Goal: Task Accomplishment & Management: Complete application form

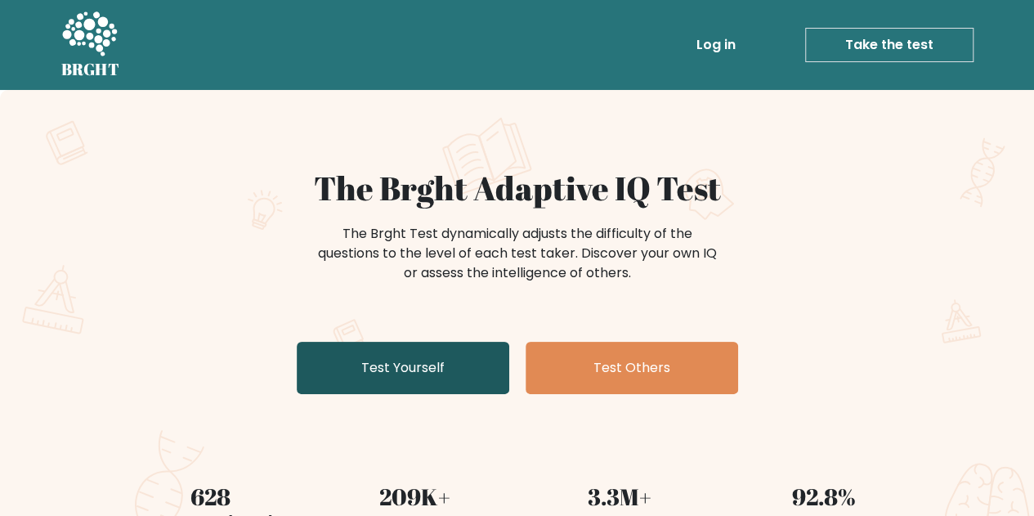
click at [370, 374] on link "Test Yourself" at bounding box center [403, 368] width 213 height 52
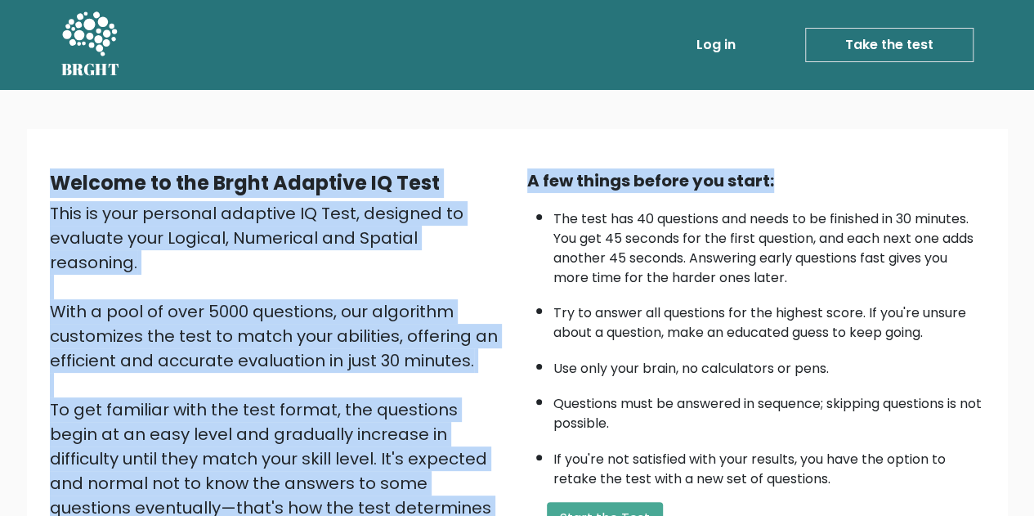
click at [1029, 107] on body "BRGHT BRGHT Log in Take the test Take the test Welcome to the Brght Adaptive IQ…" at bounding box center [517, 399] width 1034 height 798
click at [844, 145] on div "Welcome to the Brght Adaptive IQ Test This is your personal adaptive IQ Test, d…" at bounding box center [517, 387] width 981 height 517
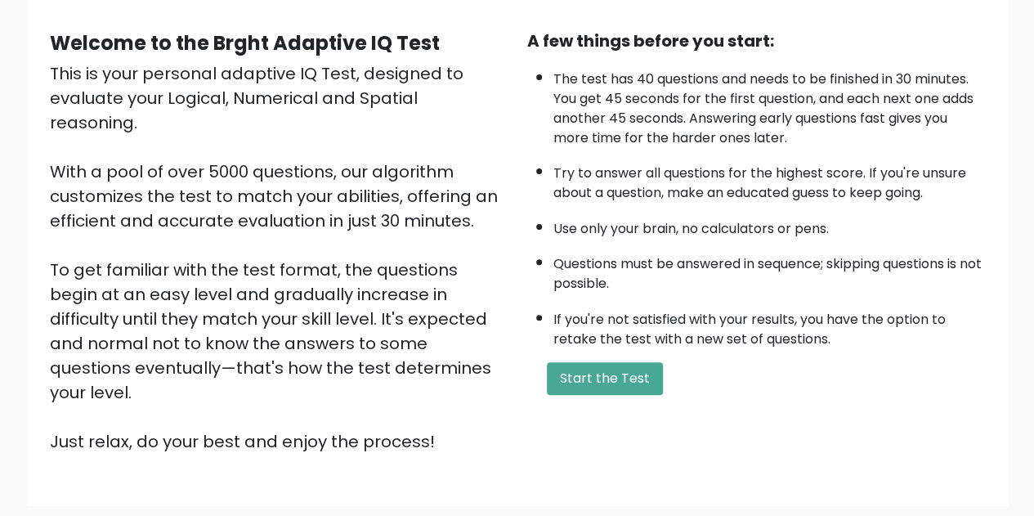
scroll to position [232, 0]
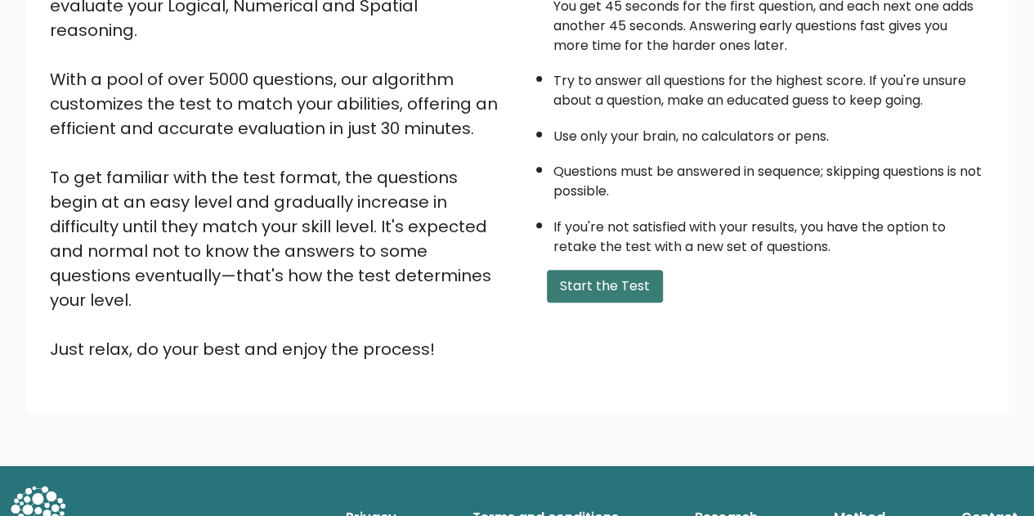
click at [621, 284] on button "Start the Test" at bounding box center [605, 286] width 116 height 33
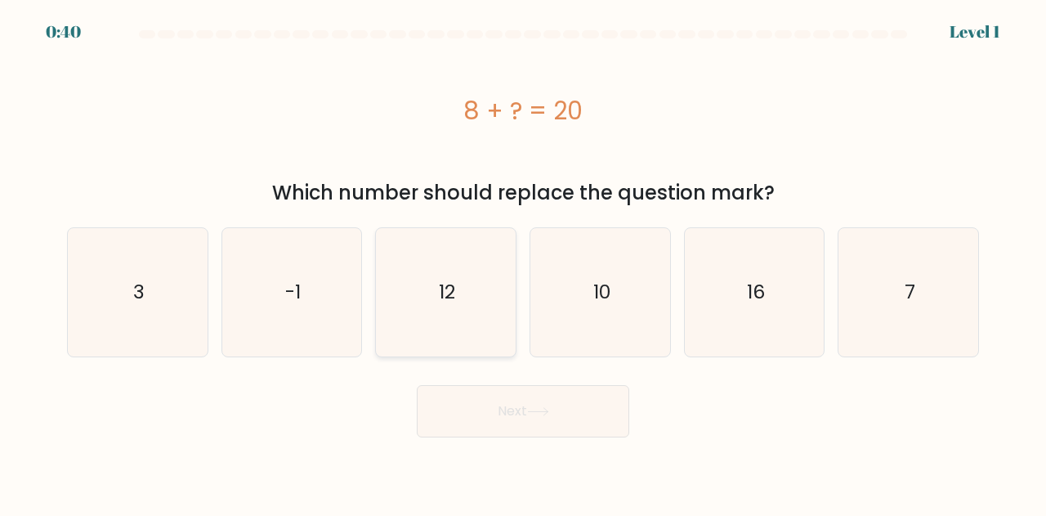
click at [447, 285] on text "12" at bounding box center [447, 292] width 16 height 27
click at [523, 262] on input "c. 12" at bounding box center [523, 260] width 1 height 4
radio input "true"
click at [519, 401] on button "Next" at bounding box center [523, 411] width 213 height 52
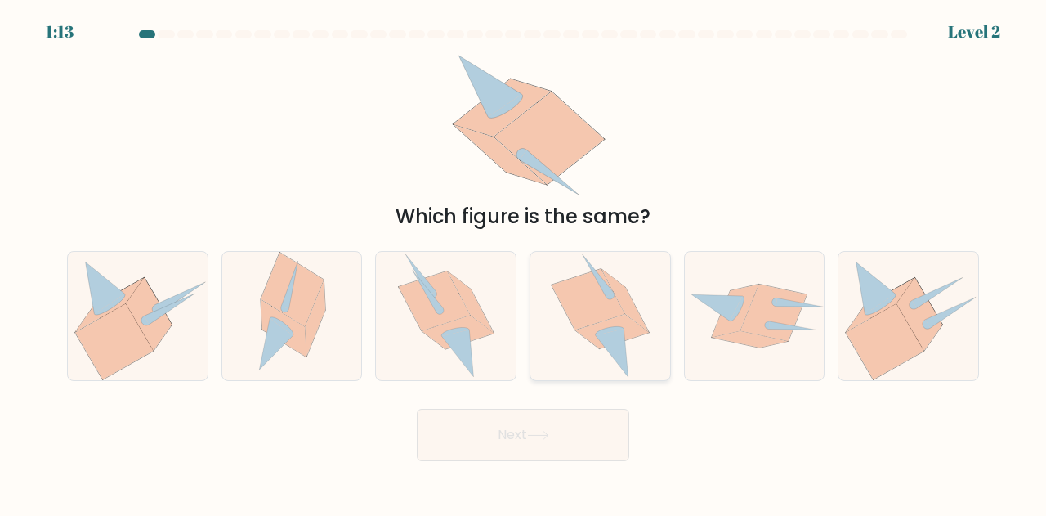
click at [581, 305] on icon at bounding box center [588, 299] width 73 height 60
click at [524, 262] on input "d." at bounding box center [523, 260] width 1 height 4
radio input "true"
click at [531, 429] on button "Next" at bounding box center [523, 435] width 213 height 52
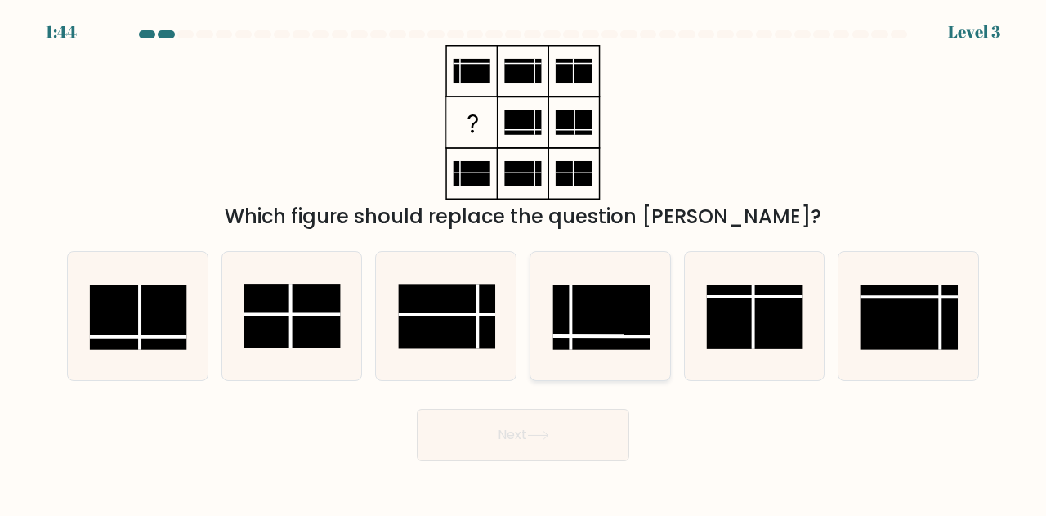
click at [603, 307] on rect at bounding box center [601, 317] width 96 height 65
click at [524, 262] on input "d." at bounding box center [523, 260] width 1 height 4
radio input "true"
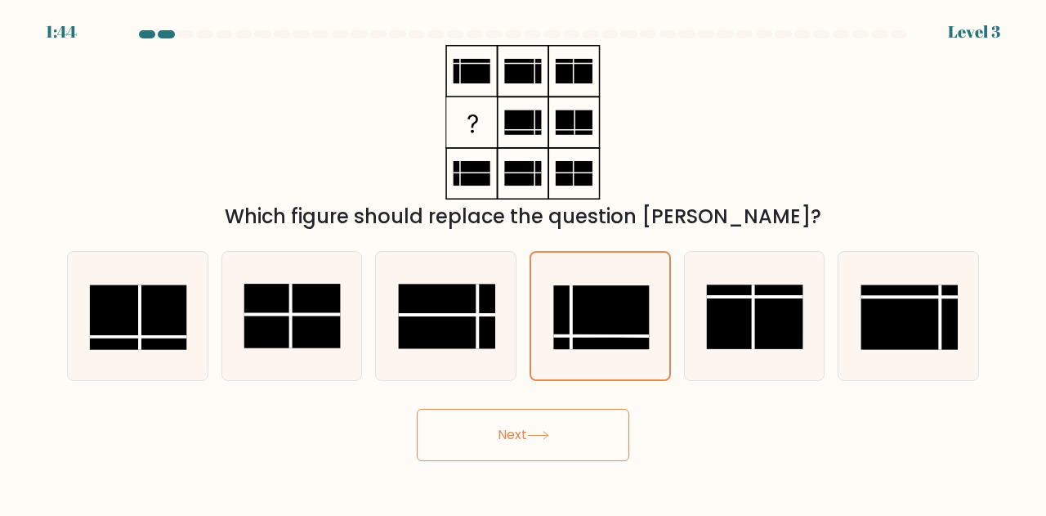
click at [558, 439] on button "Next" at bounding box center [523, 435] width 213 height 52
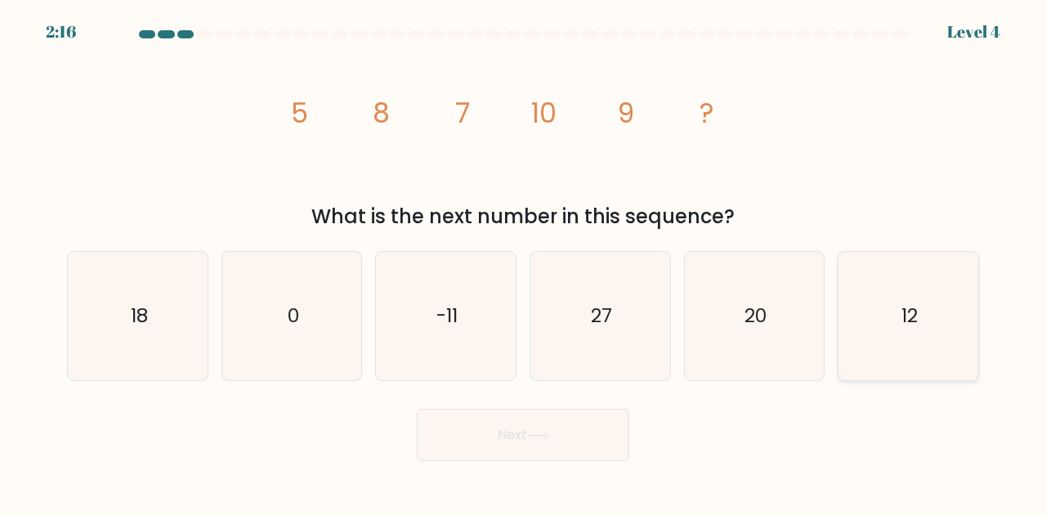
click at [884, 277] on icon "12" at bounding box center [908, 316] width 128 height 128
click at [524, 262] on input "f. 12" at bounding box center [523, 260] width 1 height 4
radio input "true"
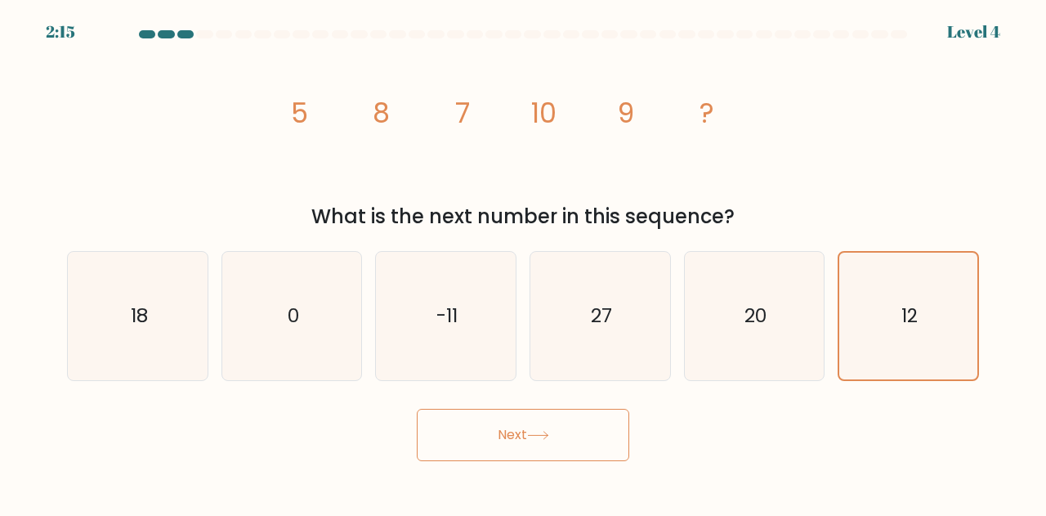
click at [586, 435] on button "Next" at bounding box center [523, 435] width 213 height 52
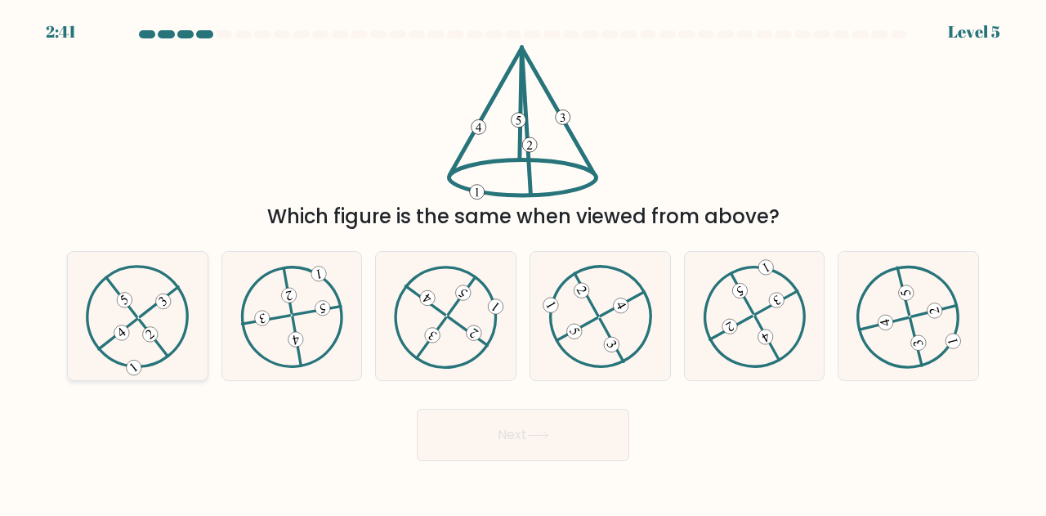
click at [141, 327] on icon at bounding box center [138, 316] width 104 height 102
click at [523, 262] on input "a." at bounding box center [523, 260] width 1 height 4
radio input "true"
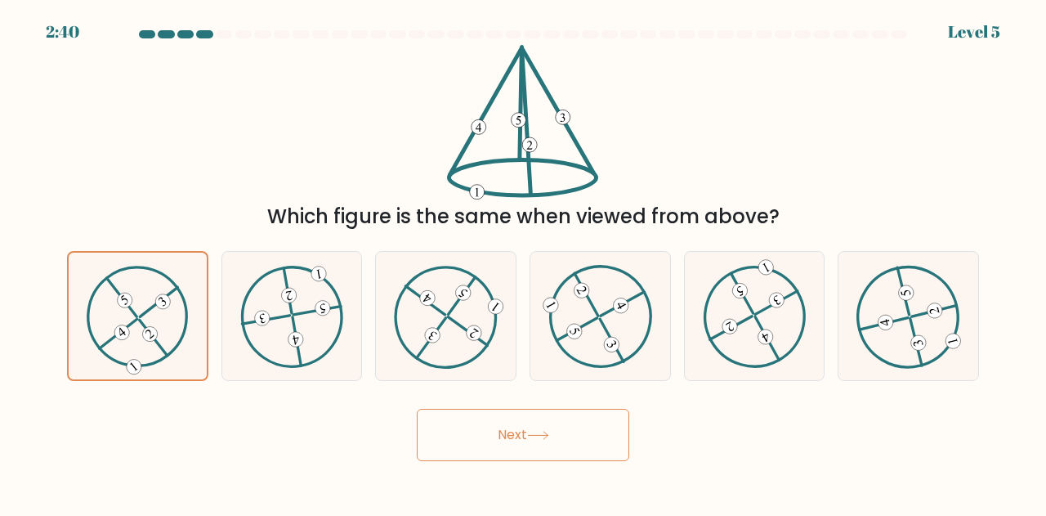
click at [553, 455] on button "Next" at bounding box center [523, 435] width 213 height 52
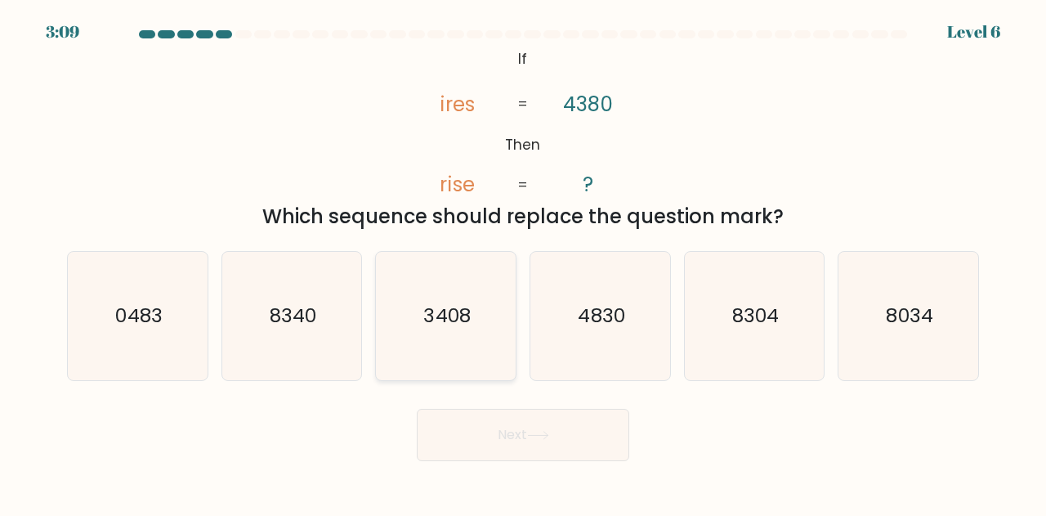
click at [478, 309] on icon "3408" at bounding box center [446, 316] width 128 height 128
click at [523, 262] on input "c. 3408" at bounding box center [523, 260] width 1 height 4
radio input "true"
click at [530, 438] on button "Next" at bounding box center [523, 435] width 213 height 52
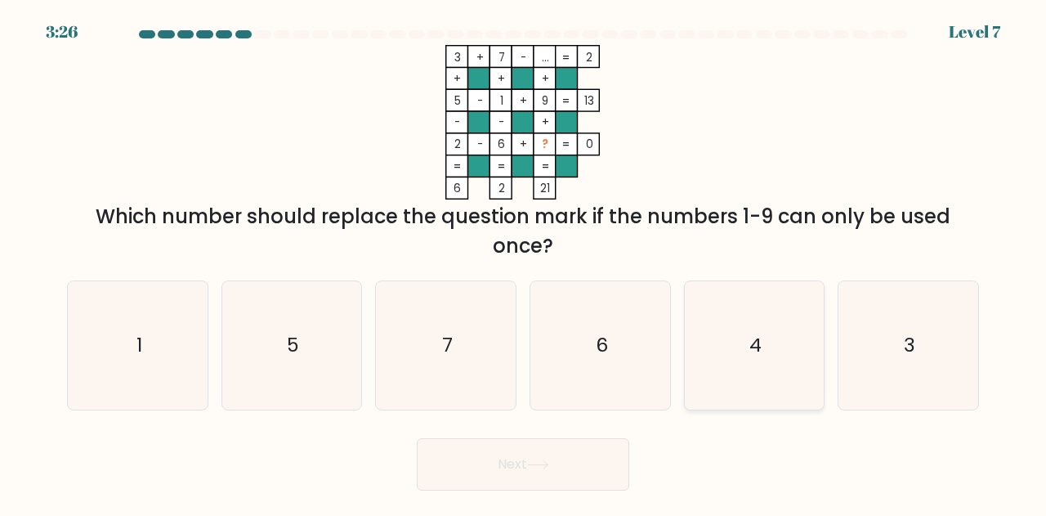
click at [736, 325] on icon "4" at bounding box center [755, 345] width 128 height 128
click at [524, 262] on input "e. 4" at bounding box center [523, 260] width 1 height 4
radio input "true"
click at [543, 454] on button "Next" at bounding box center [523, 464] width 213 height 52
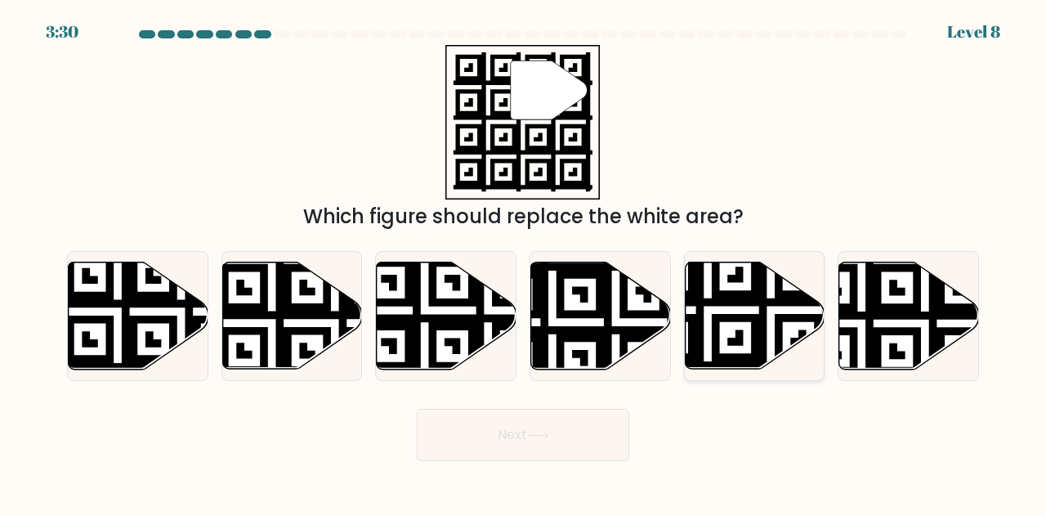
click at [751, 289] on icon at bounding box center [707, 373] width 253 height 253
click at [524, 262] on input "e." at bounding box center [523, 260] width 1 height 4
radio input "true"
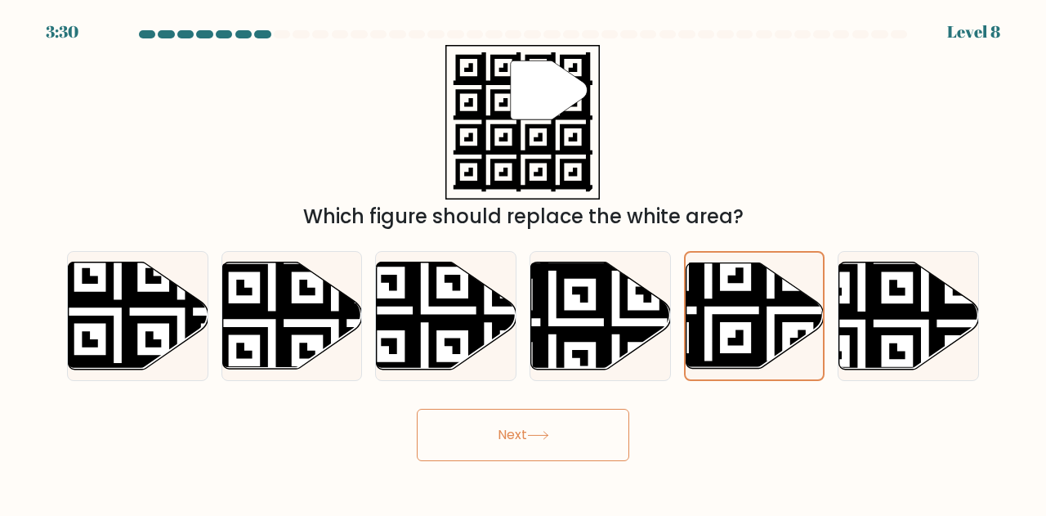
click at [535, 431] on icon at bounding box center [538, 435] width 22 height 9
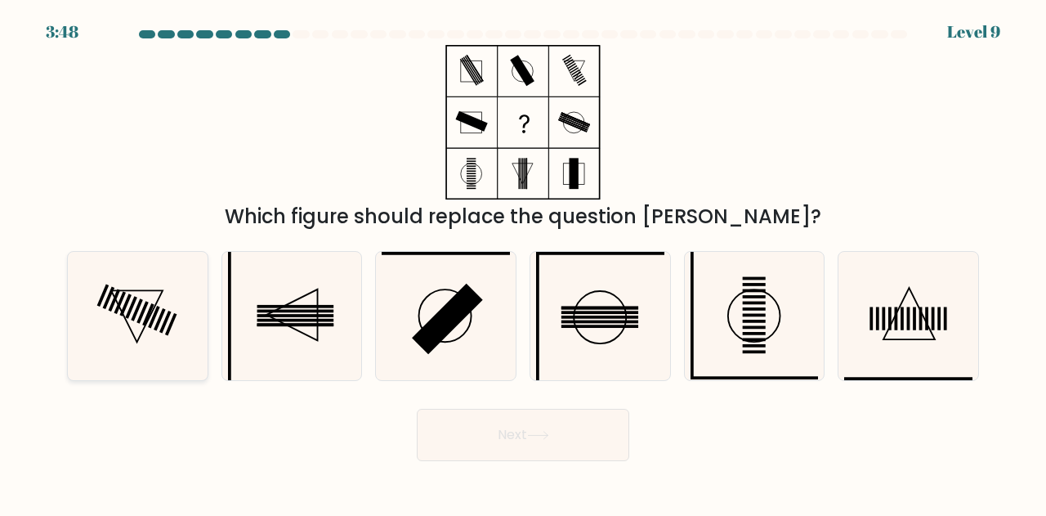
click at [164, 313] on icon at bounding box center [138, 316] width 128 height 128
click at [523, 262] on input "a." at bounding box center [523, 260] width 1 height 4
radio input "true"
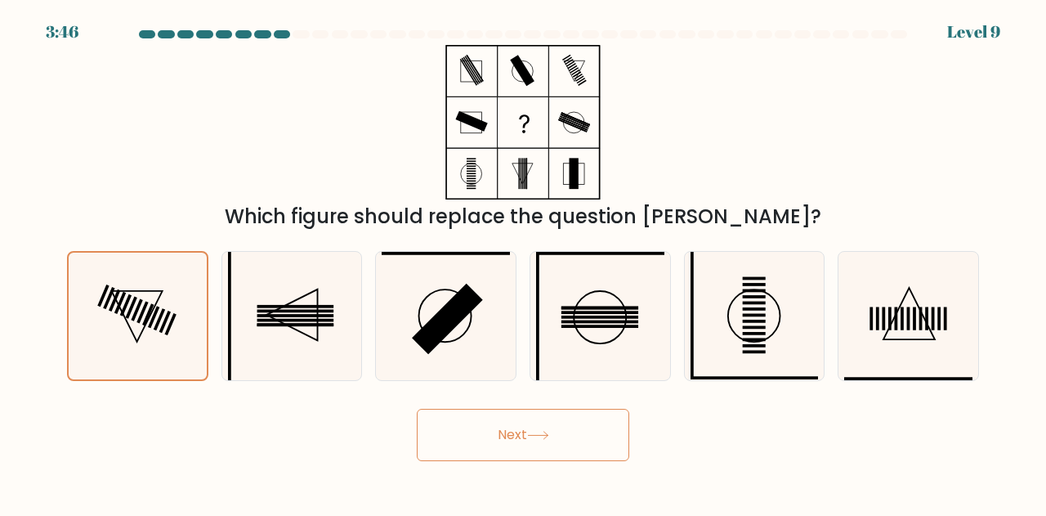
click at [518, 432] on button "Next" at bounding box center [523, 435] width 213 height 52
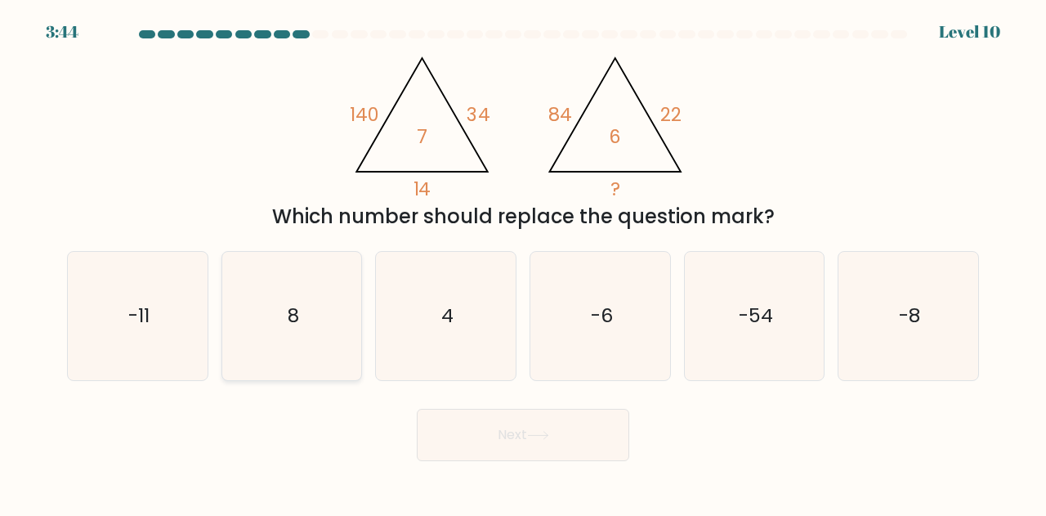
click at [315, 339] on icon "8" at bounding box center [292, 316] width 128 height 128
click at [523, 262] on input "b. 8" at bounding box center [523, 260] width 1 height 4
radio input "true"
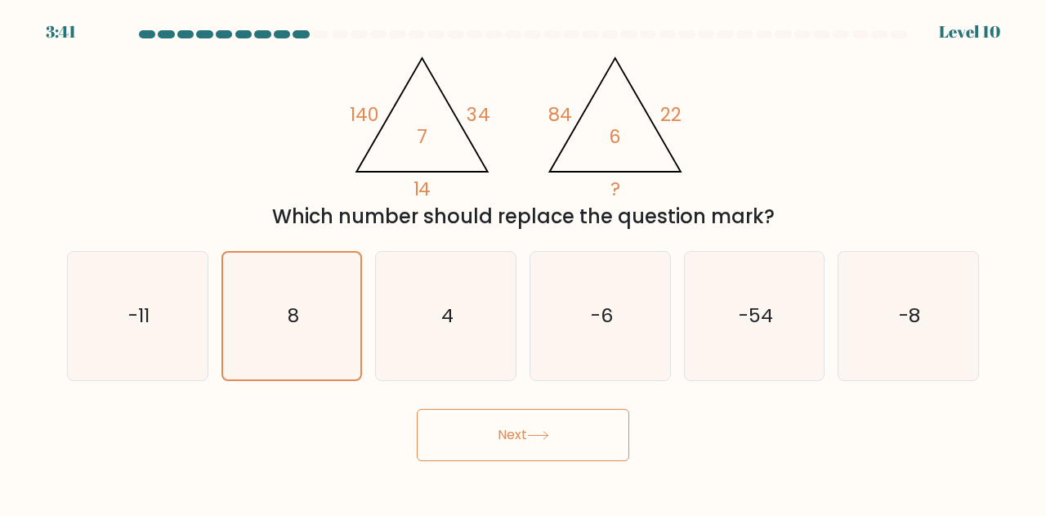
click at [571, 450] on button "Next" at bounding box center [523, 435] width 213 height 52
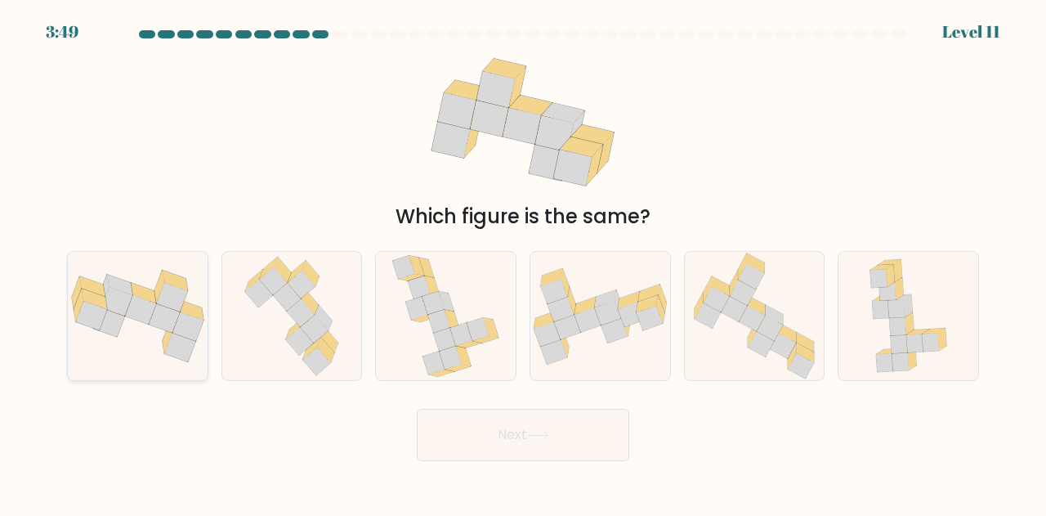
click at [113, 309] on icon at bounding box center [116, 301] width 31 height 29
click at [523, 262] on input "a." at bounding box center [523, 260] width 1 height 4
radio input "true"
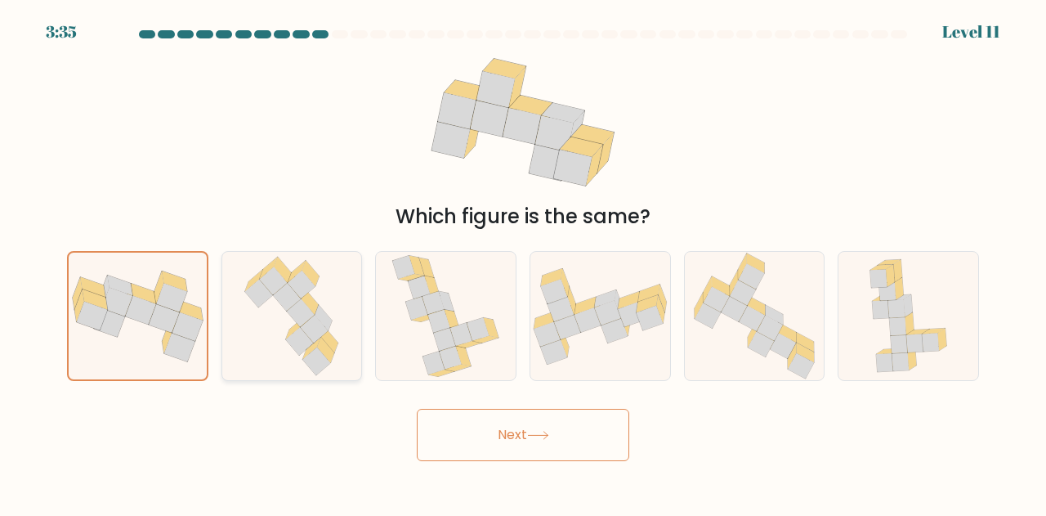
click at [264, 325] on icon at bounding box center [291, 316] width 109 height 128
click at [523, 262] on input "b." at bounding box center [523, 260] width 1 height 4
radio input "true"
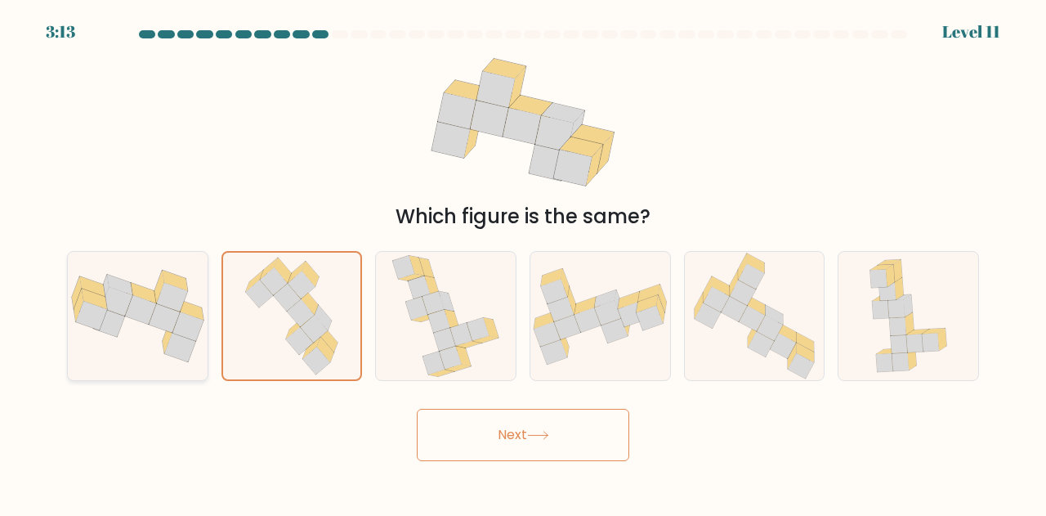
click at [138, 320] on icon at bounding box center [140, 309] width 31 height 29
click at [523, 262] on input "a." at bounding box center [523, 260] width 1 height 4
radio input "true"
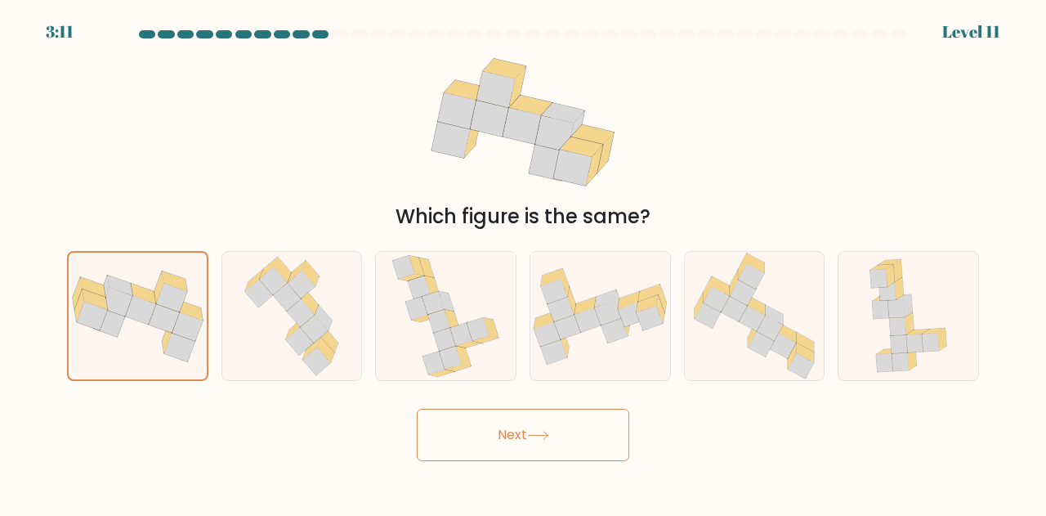
click at [492, 430] on button "Next" at bounding box center [523, 435] width 213 height 52
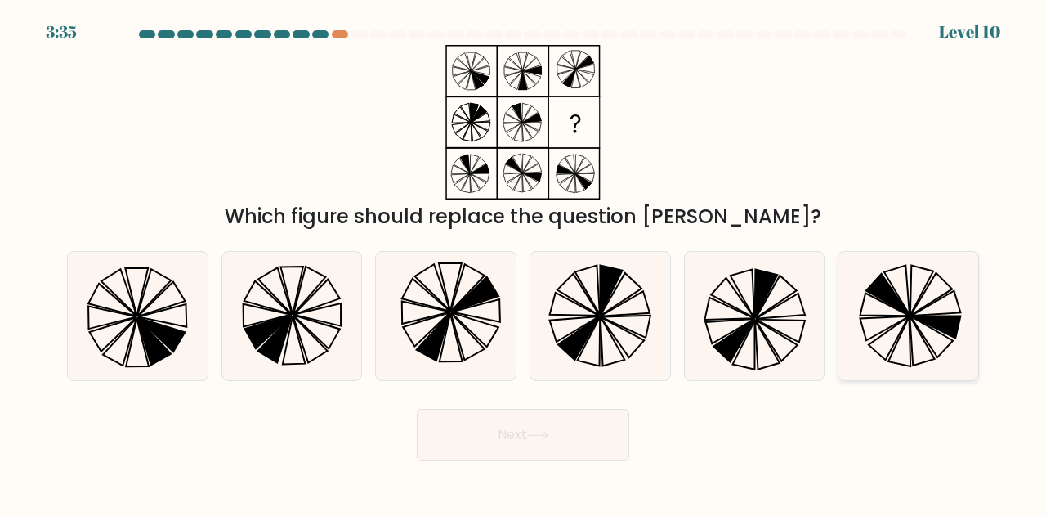
click at [883, 298] on icon at bounding box center [888, 294] width 43 height 41
click at [524, 262] on input "f." at bounding box center [523, 260] width 1 height 4
radio input "true"
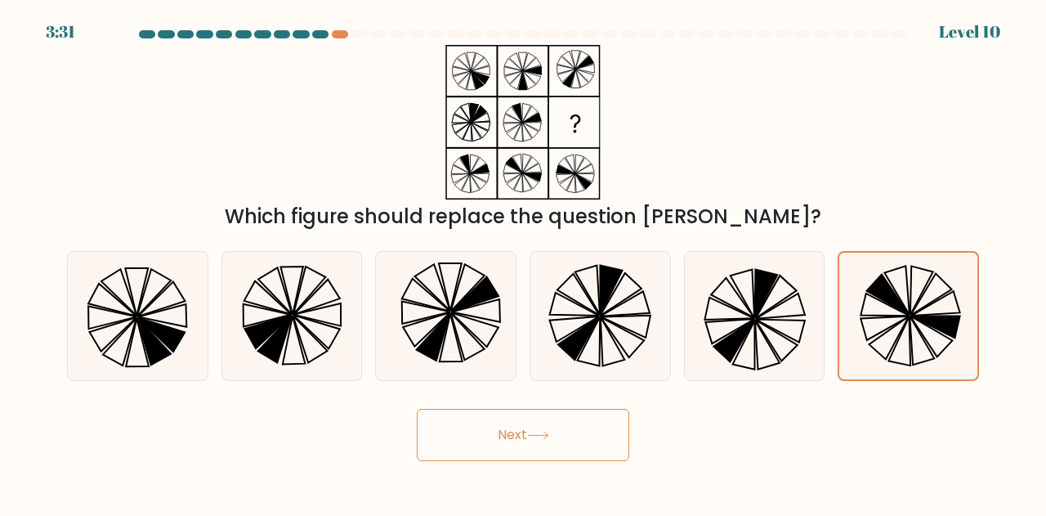
click at [520, 419] on button "Next" at bounding box center [523, 435] width 213 height 52
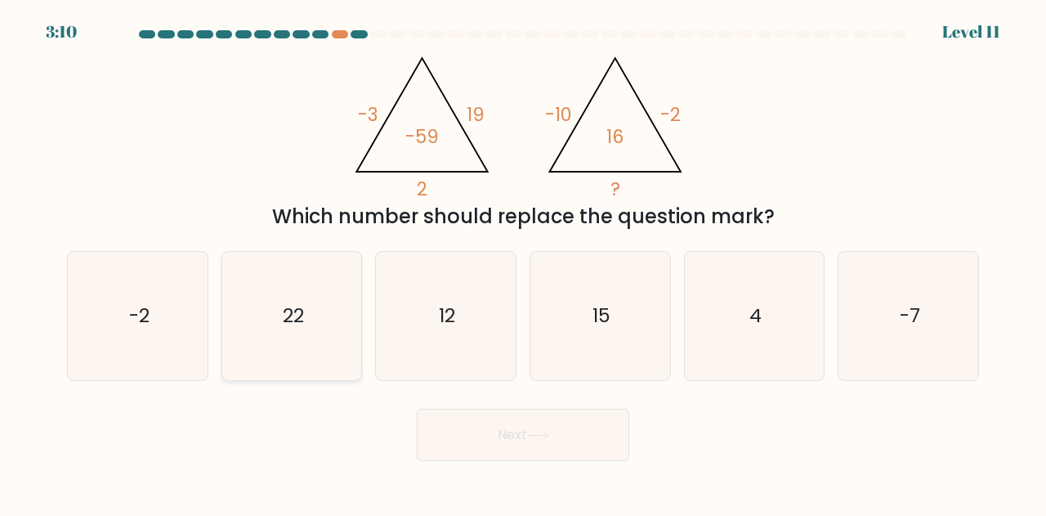
click at [345, 310] on icon "22" at bounding box center [292, 316] width 128 height 128
click at [523, 262] on input "b. 22" at bounding box center [523, 260] width 1 height 4
radio input "true"
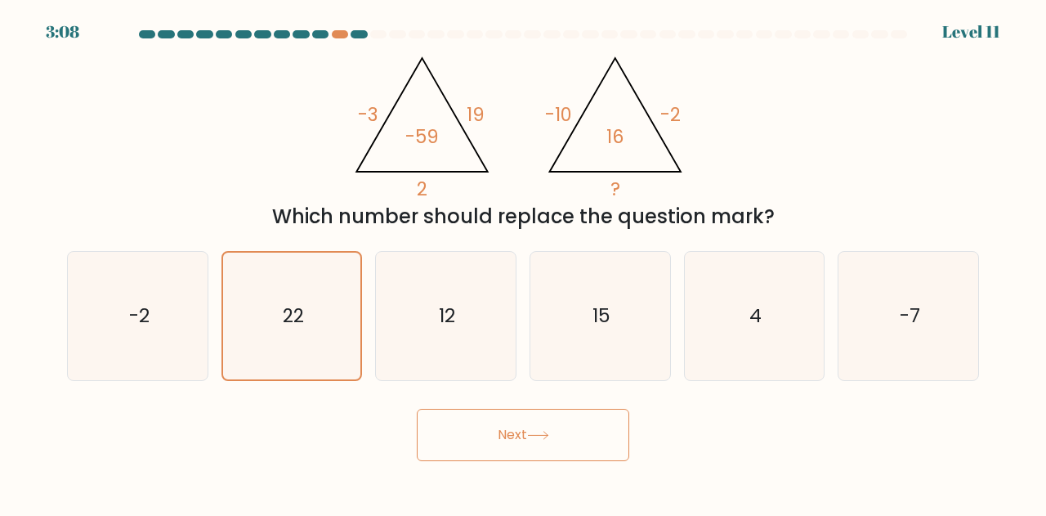
click at [541, 418] on button "Next" at bounding box center [523, 435] width 213 height 52
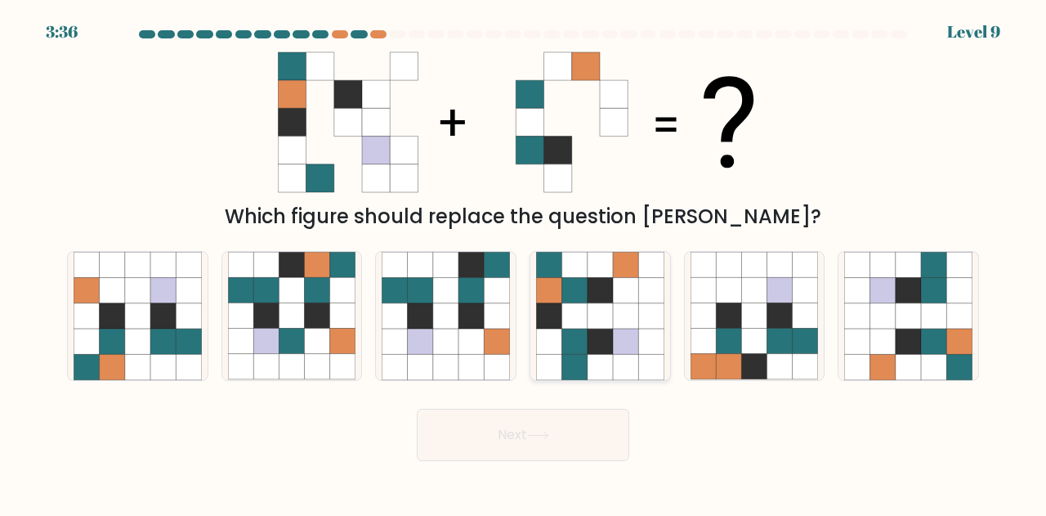
click at [617, 325] on icon at bounding box center [625, 315] width 25 height 25
click at [524, 262] on input "d." at bounding box center [523, 260] width 1 height 4
radio input "true"
click at [559, 429] on button "Next" at bounding box center [523, 435] width 213 height 52
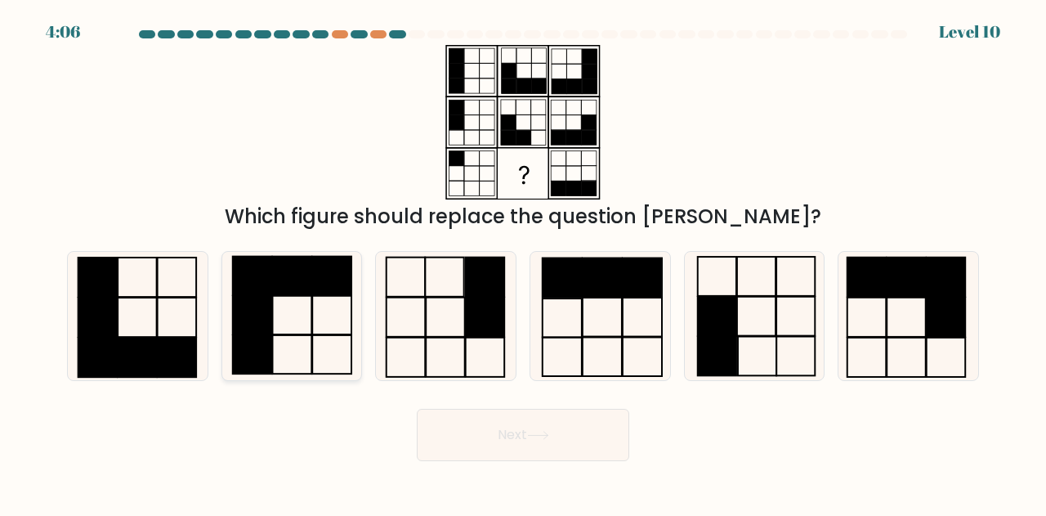
click at [279, 279] on rect at bounding box center [291, 276] width 39 height 38
click at [523, 262] on input "b." at bounding box center [523, 260] width 1 height 4
radio input "true"
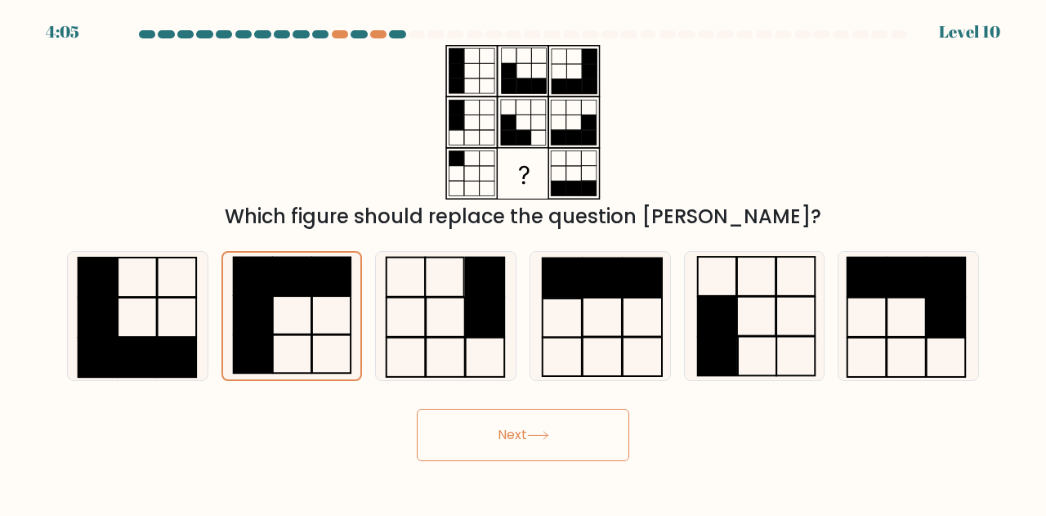
click at [517, 428] on button "Next" at bounding box center [523, 435] width 213 height 52
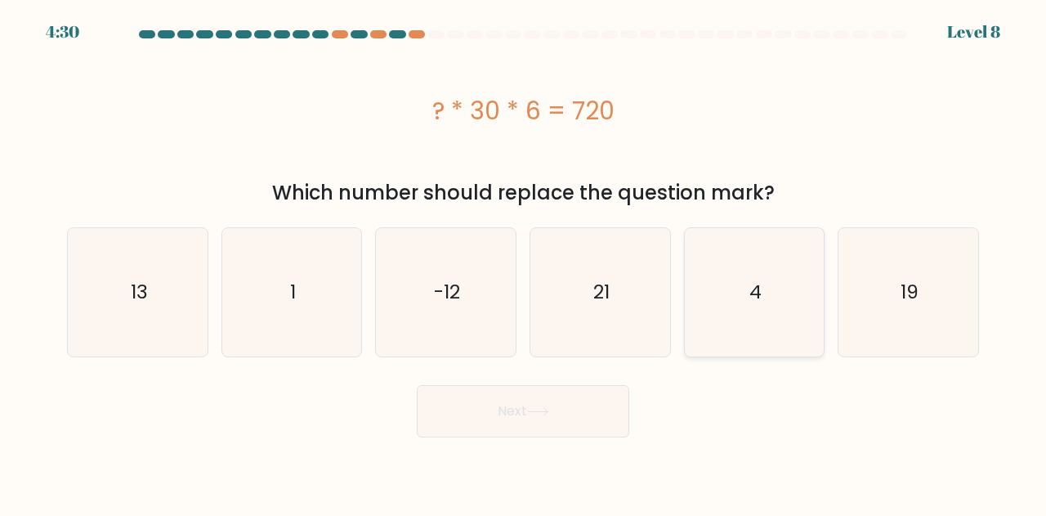
click at [730, 323] on icon "4" at bounding box center [755, 292] width 128 height 128
click at [524, 262] on input "e. 4" at bounding box center [523, 260] width 1 height 4
radio input "true"
click at [566, 428] on button "Next" at bounding box center [523, 411] width 213 height 52
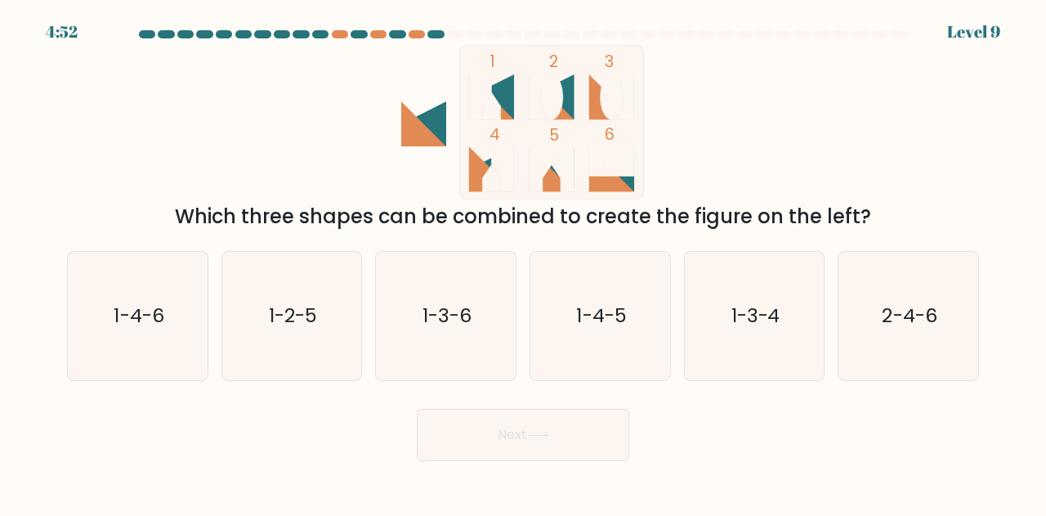
click at [569, 181] on icon at bounding box center [563, 169] width 23 height 45
click at [489, 101] on icon at bounding box center [492, 105] width 18 height 27
click at [586, 320] on text "1-4-5" at bounding box center [601, 315] width 50 height 27
click at [524, 262] on input "d. 1-4-5" at bounding box center [523, 260] width 1 height 4
radio input "true"
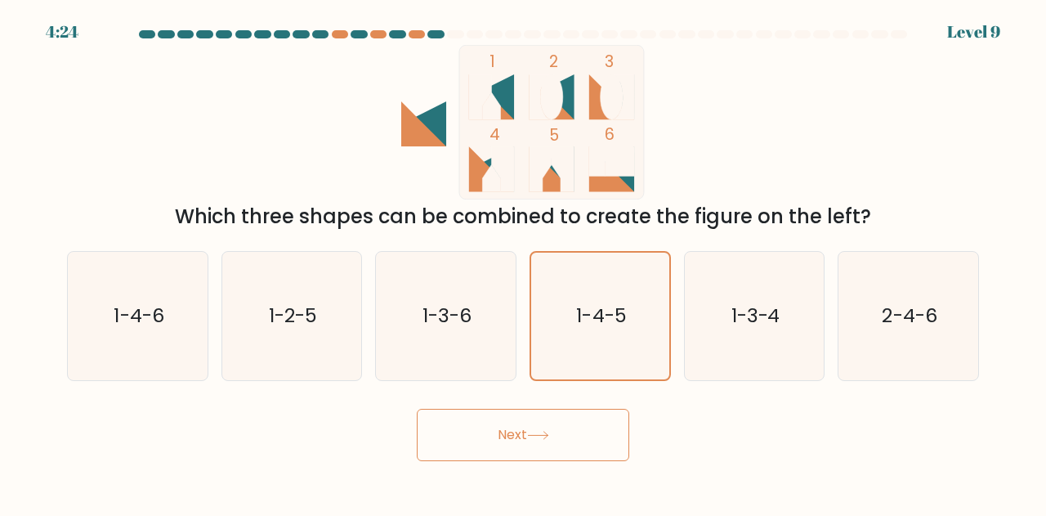
click at [544, 444] on button "Next" at bounding box center [523, 435] width 213 height 52
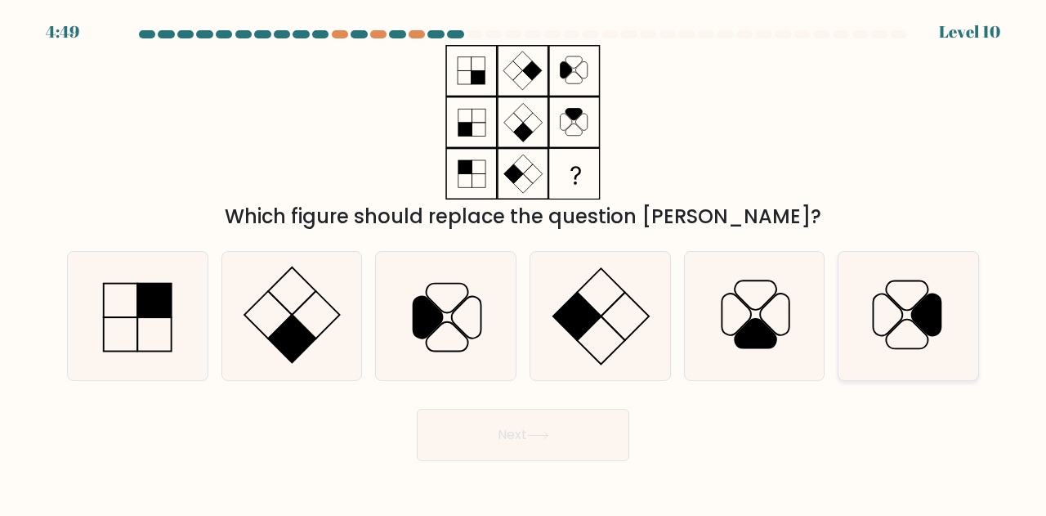
click at [921, 297] on icon at bounding box center [908, 316] width 128 height 128
click at [524, 262] on input "f." at bounding box center [523, 260] width 1 height 4
radio input "true"
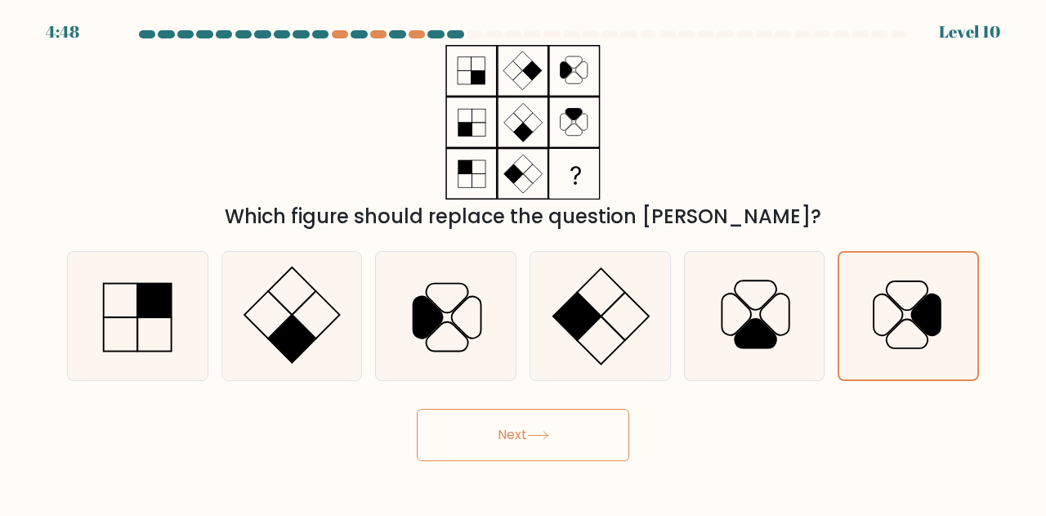
click at [562, 430] on button "Next" at bounding box center [523, 435] width 213 height 52
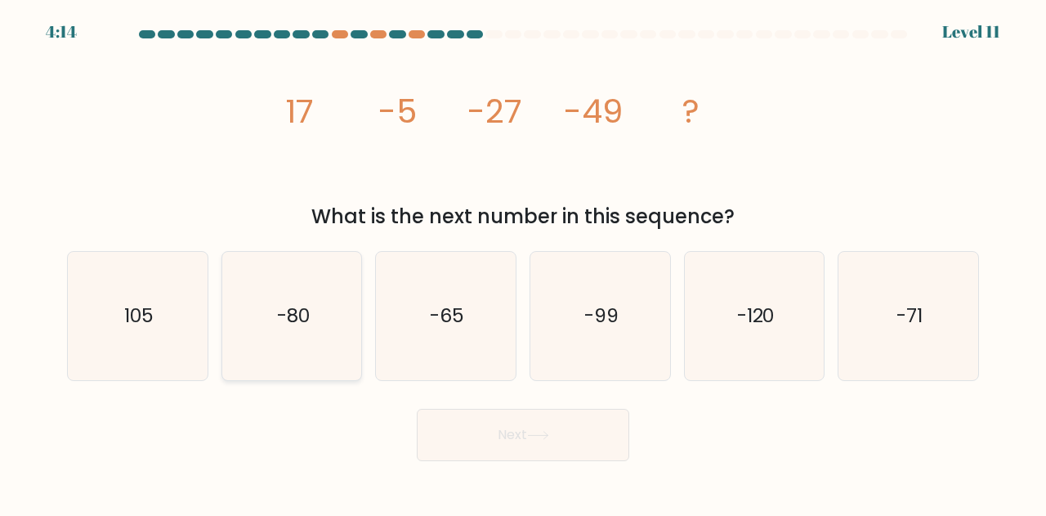
click at [325, 302] on icon "-80" at bounding box center [292, 316] width 128 height 128
click at [523, 262] on input "b. -80" at bounding box center [523, 260] width 1 height 4
radio input "true"
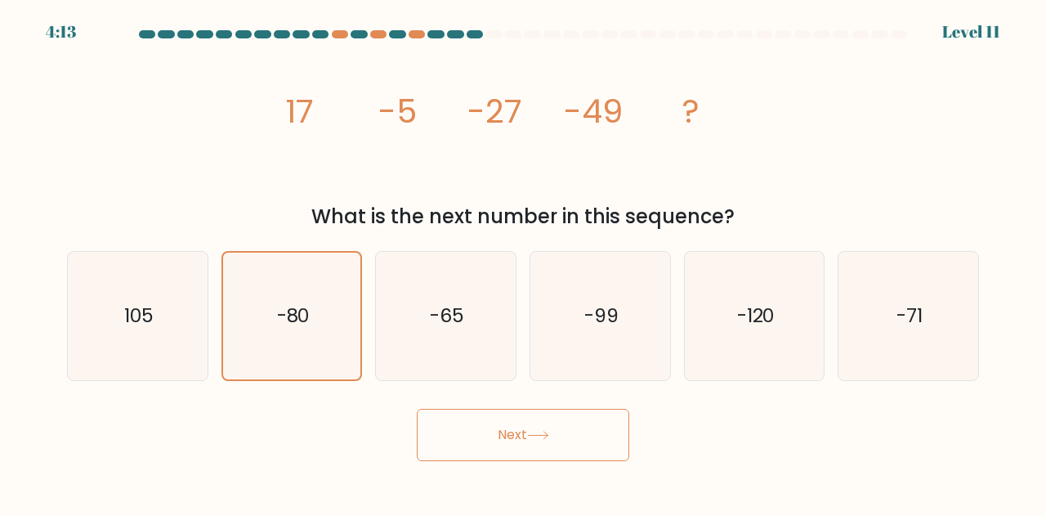
click at [526, 431] on button "Next" at bounding box center [523, 435] width 213 height 52
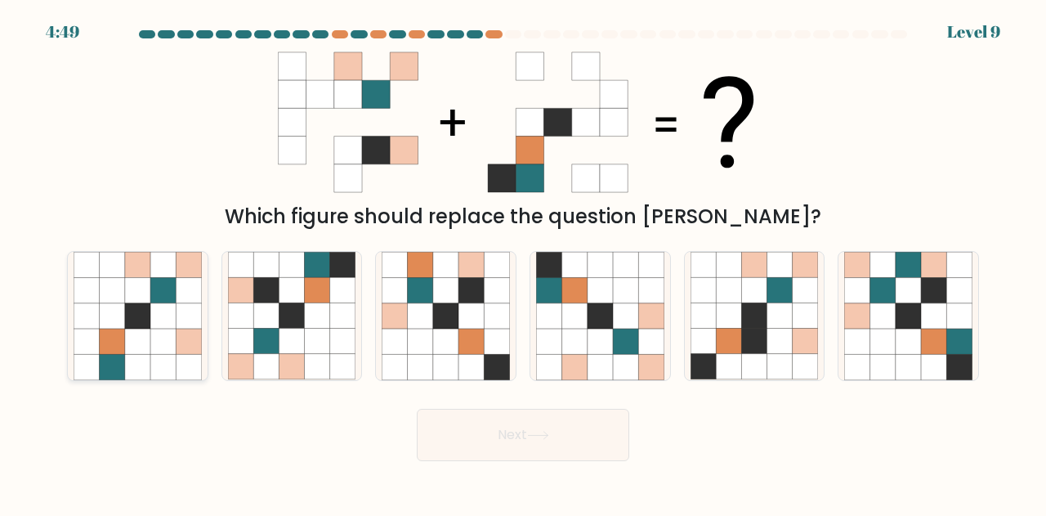
click at [162, 269] on icon at bounding box center [162, 265] width 25 height 25
click at [523, 262] on input "a." at bounding box center [523, 260] width 1 height 4
radio input "true"
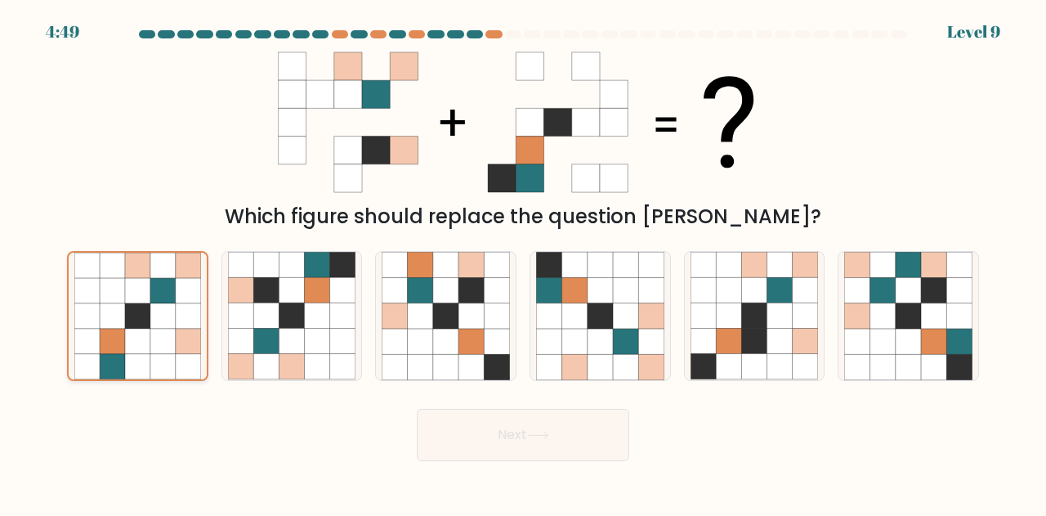
click at [162, 269] on icon at bounding box center [162, 265] width 25 height 25
click at [523, 262] on input "a." at bounding box center [523, 260] width 1 height 4
click at [788, 298] on icon at bounding box center [780, 290] width 25 height 25
click at [524, 262] on input "e." at bounding box center [523, 260] width 1 height 4
radio input "true"
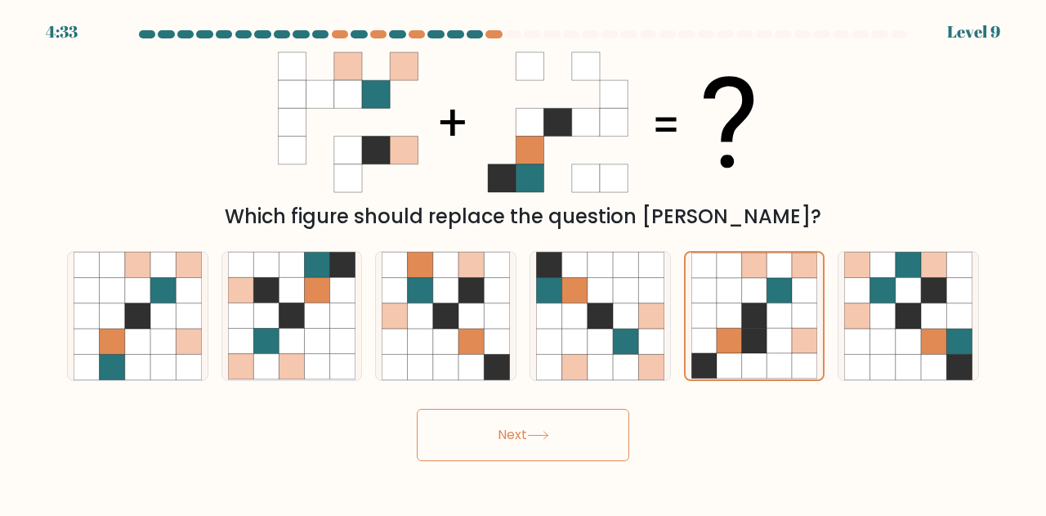
click at [564, 423] on button "Next" at bounding box center [523, 435] width 213 height 52
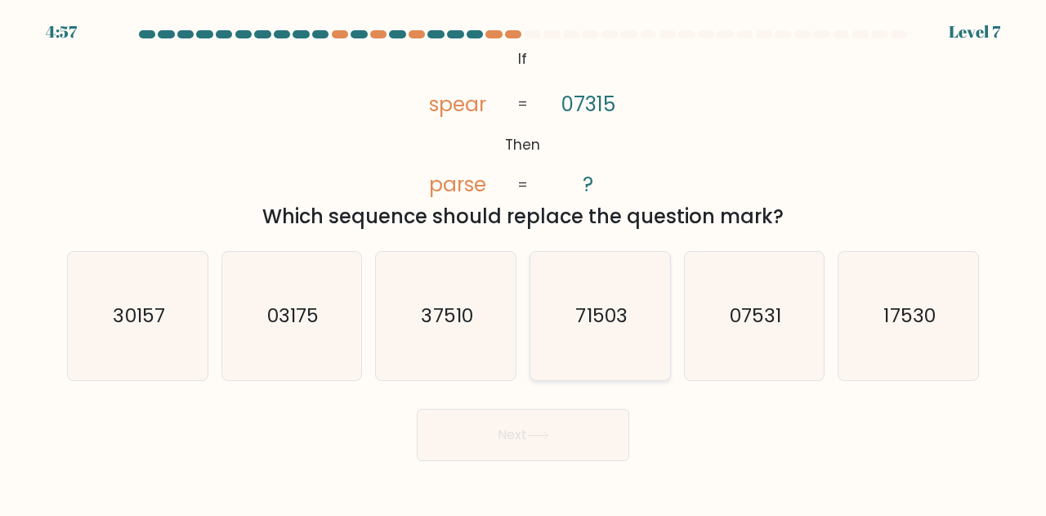
click at [578, 309] on text "71503" at bounding box center [602, 315] width 52 height 27
click at [524, 262] on input "d. 71503" at bounding box center [523, 260] width 1 height 4
radio input "true"
click at [561, 444] on button "Next" at bounding box center [523, 435] width 213 height 52
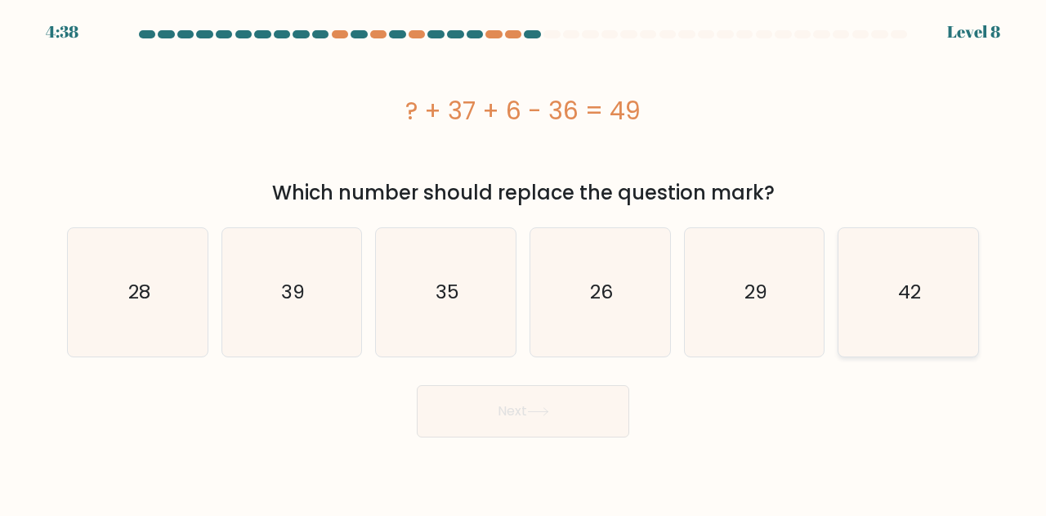
click at [904, 267] on icon "42" at bounding box center [908, 292] width 128 height 128
click at [524, 262] on input "f. 42" at bounding box center [523, 260] width 1 height 4
radio input "true"
click at [564, 407] on button "Next" at bounding box center [523, 411] width 213 height 52
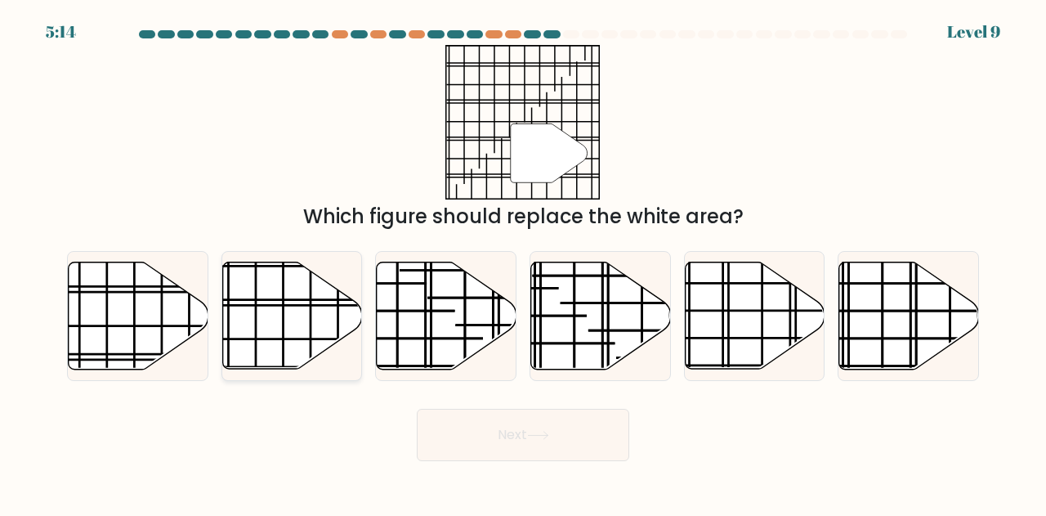
click at [265, 321] on icon at bounding box center [292, 315] width 140 height 107
click at [523, 262] on input "b." at bounding box center [523, 260] width 1 height 4
radio input "true"
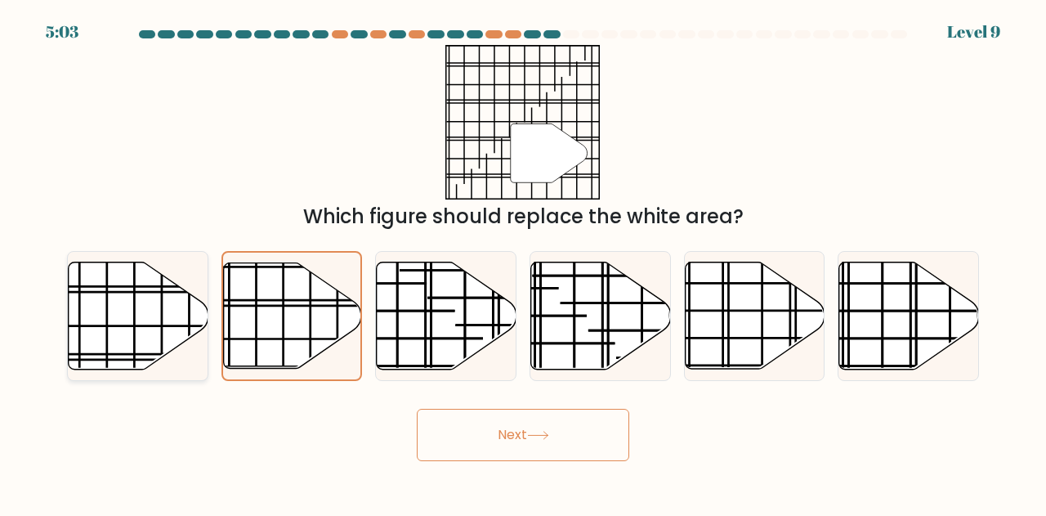
click at [141, 289] on icon at bounding box center [139, 315] width 140 height 107
click at [523, 262] on input "a." at bounding box center [523, 260] width 1 height 4
radio input "true"
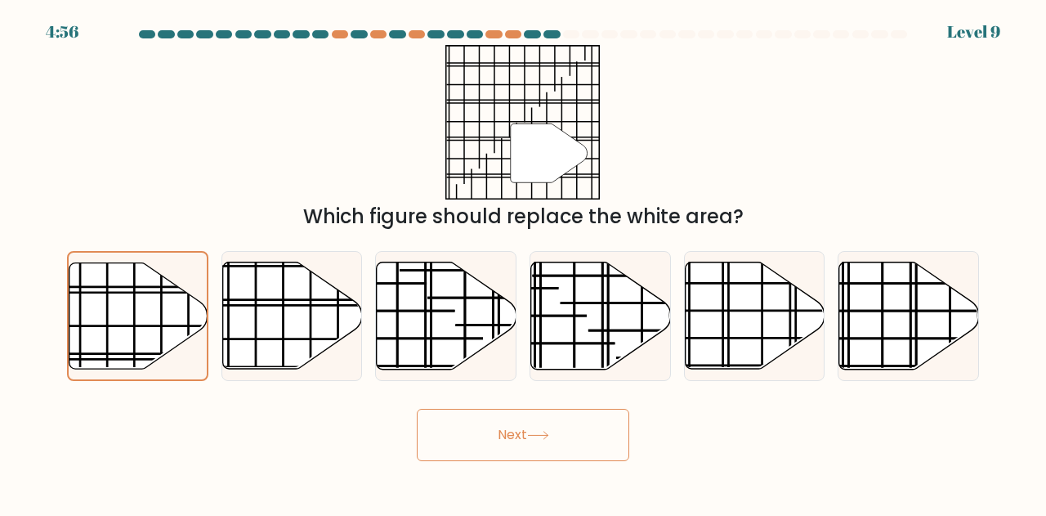
click at [522, 429] on button "Next" at bounding box center [523, 435] width 213 height 52
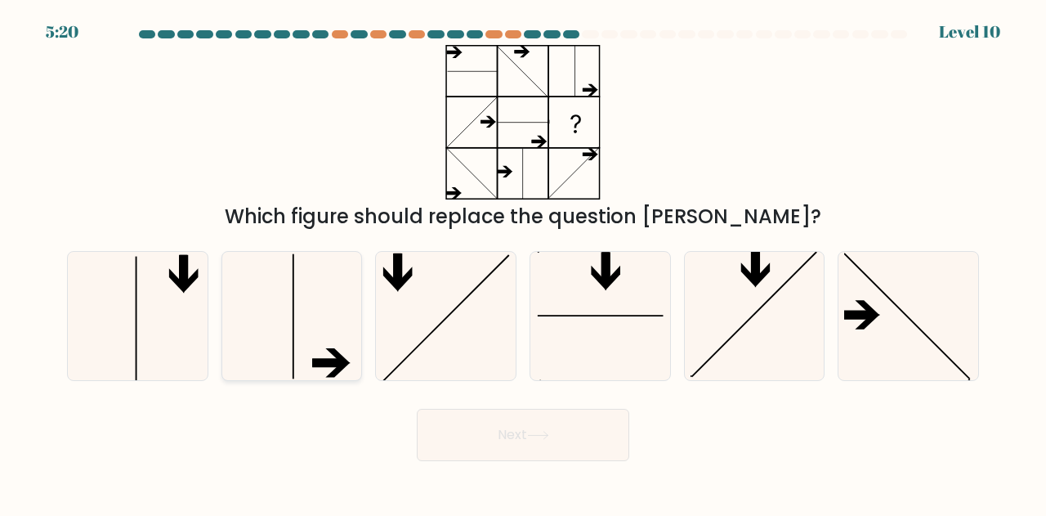
click at [301, 317] on icon at bounding box center [292, 316] width 128 height 128
click at [523, 262] on input "b." at bounding box center [523, 260] width 1 height 4
radio input "true"
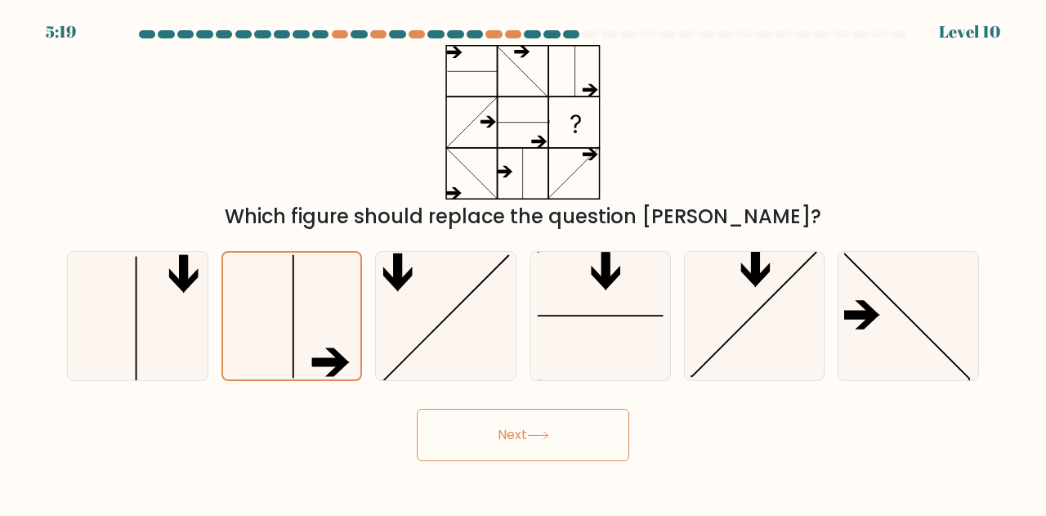
click at [526, 437] on button "Next" at bounding box center [523, 435] width 213 height 52
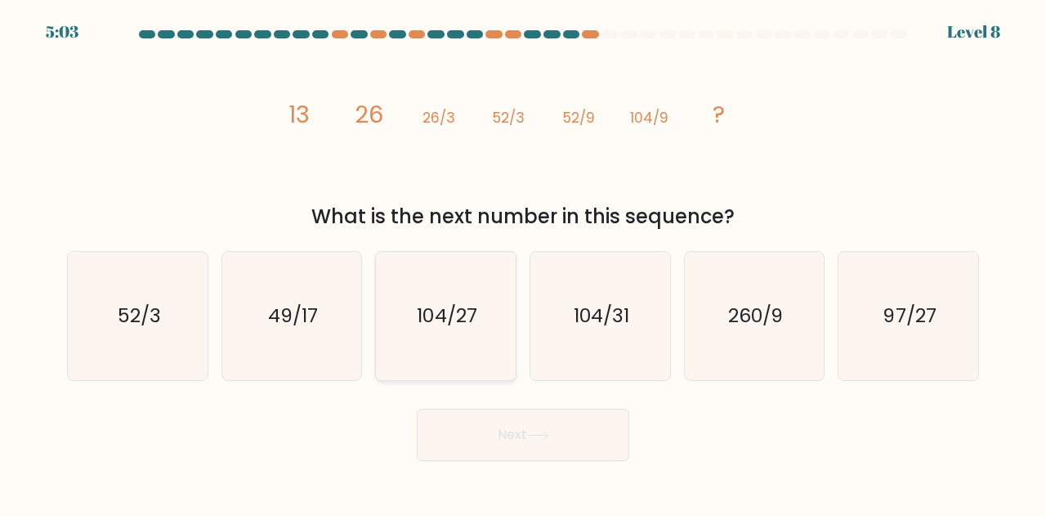
click at [475, 330] on icon "104/27" at bounding box center [446, 316] width 128 height 128
click at [523, 262] on input "c. 104/27" at bounding box center [523, 260] width 1 height 4
radio input "true"
click at [152, 326] on text "52/3" at bounding box center [138, 315] width 43 height 27
click at [523, 262] on input "a. 52/3" at bounding box center [523, 260] width 1 height 4
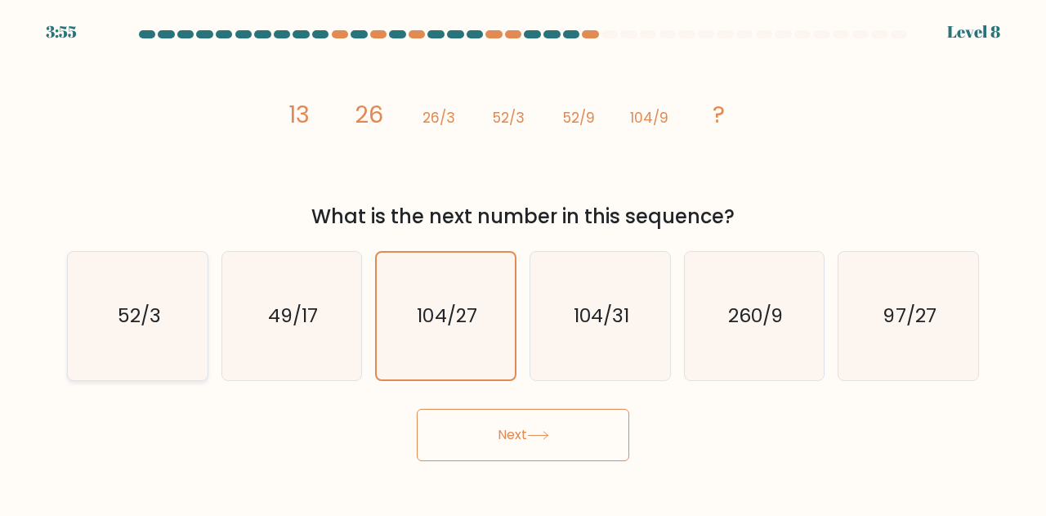
radio input "true"
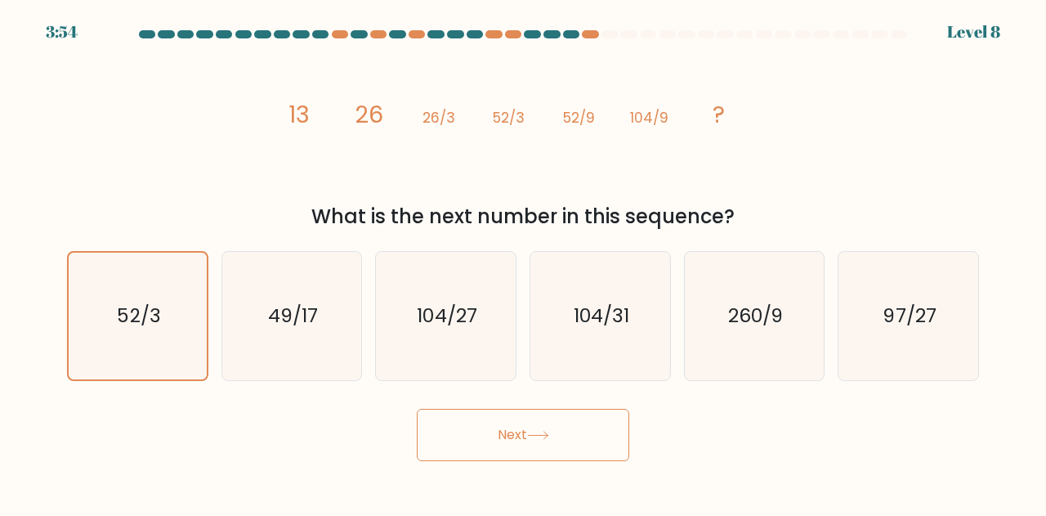
click at [561, 426] on button "Next" at bounding box center [523, 435] width 213 height 52
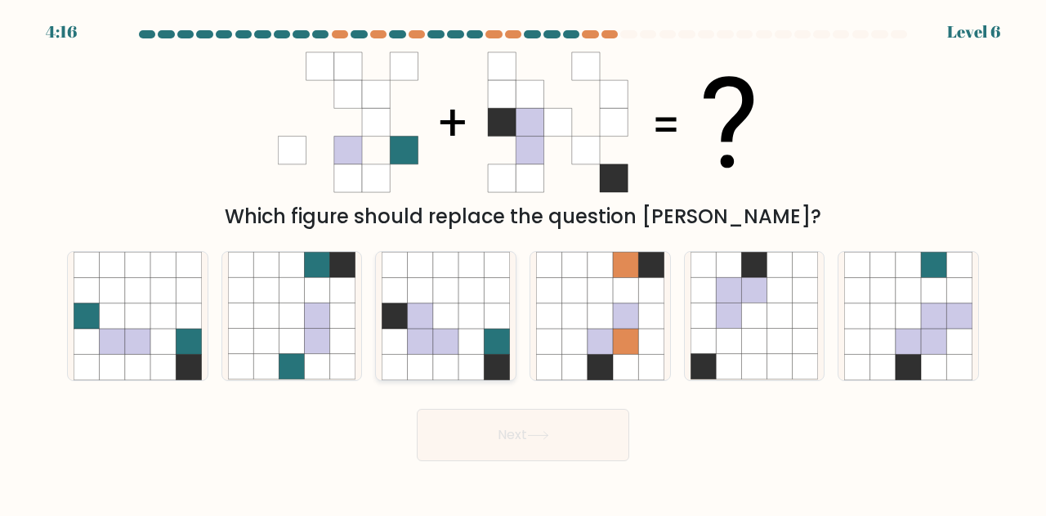
click at [459, 334] on icon at bounding box center [471, 341] width 25 height 25
click at [523, 262] on input "c." at bounding box center [523, 260] width 1 height 4
radio input "true"
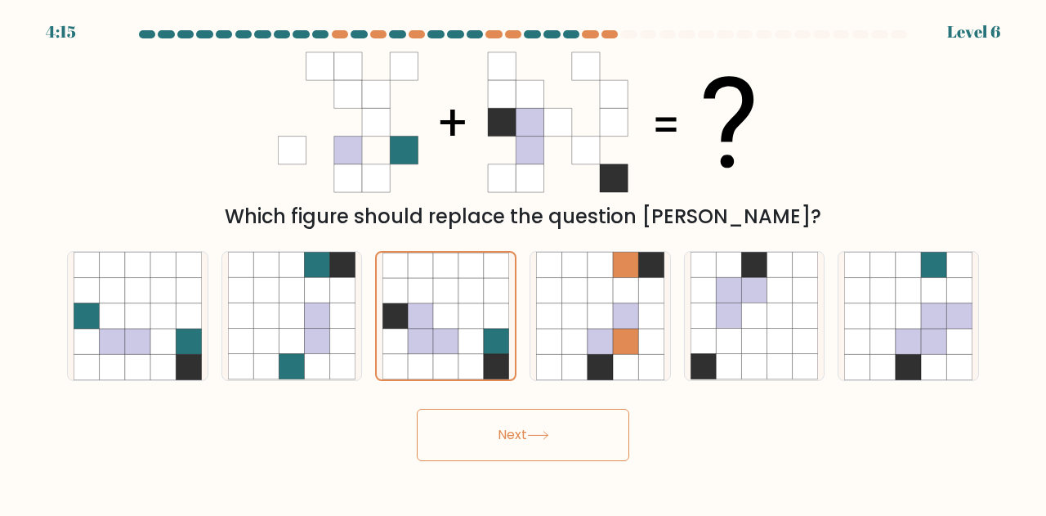
click at [508, 462] on body "4:15 Level 6" at bounding box center [523, 258] width 1046 height 516
click at [517, 446] on button "Next" at bounding box center [523, 435] width 213 height 52
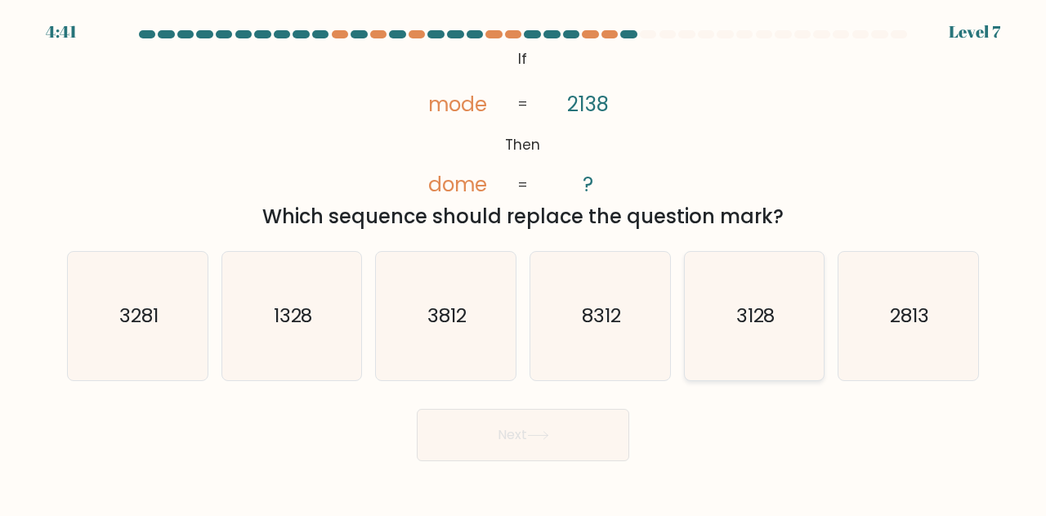
click at [733, 290] on icon "3128" at bounding box center [755, 316] width 128 height 128
click at [524, 262] on input "e. 3128" at bounding box center [523, 260] width 1 height 4
radio input "true"
click at [562, 441] on button "Next" at bounding box center [523, 435] width 213 height 52
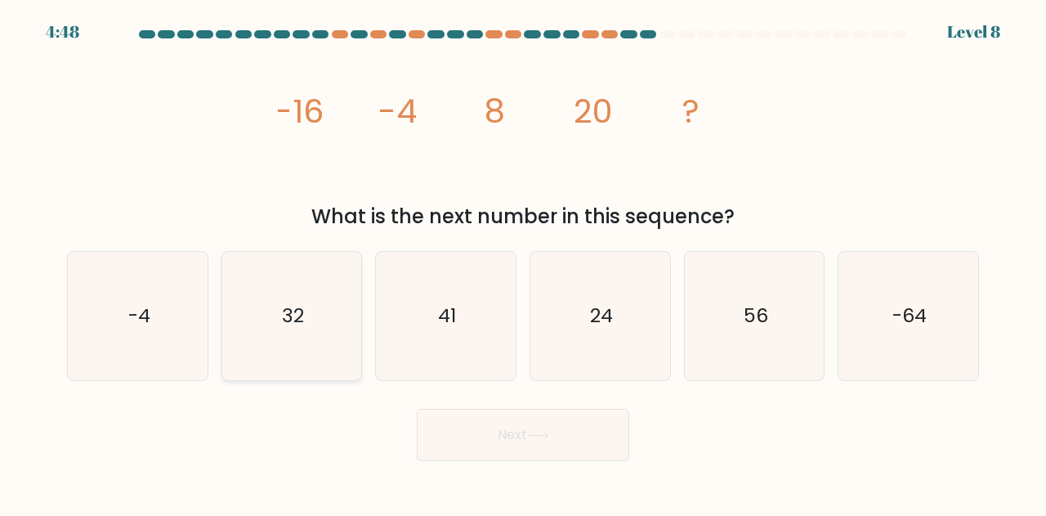
click at [298, 308] on text "32" at bounding box center [293, 315] width 22 height 27
click at [523, 262] on input "b. 32" at bounding box center [523, 260] width 1 height 4
radio input "true"
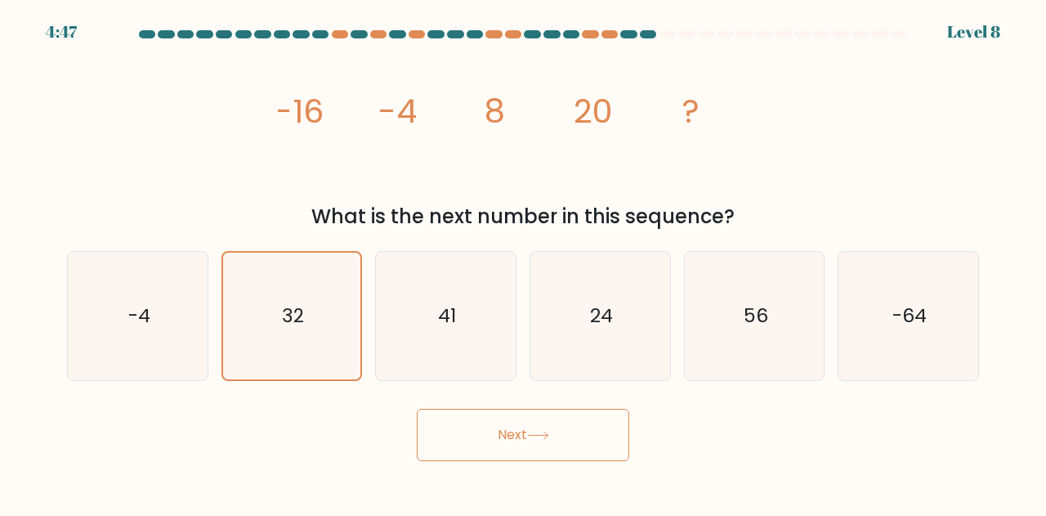
click at [498, 432] on button "Next" at bounding box center [523, 435] width 213 height 52
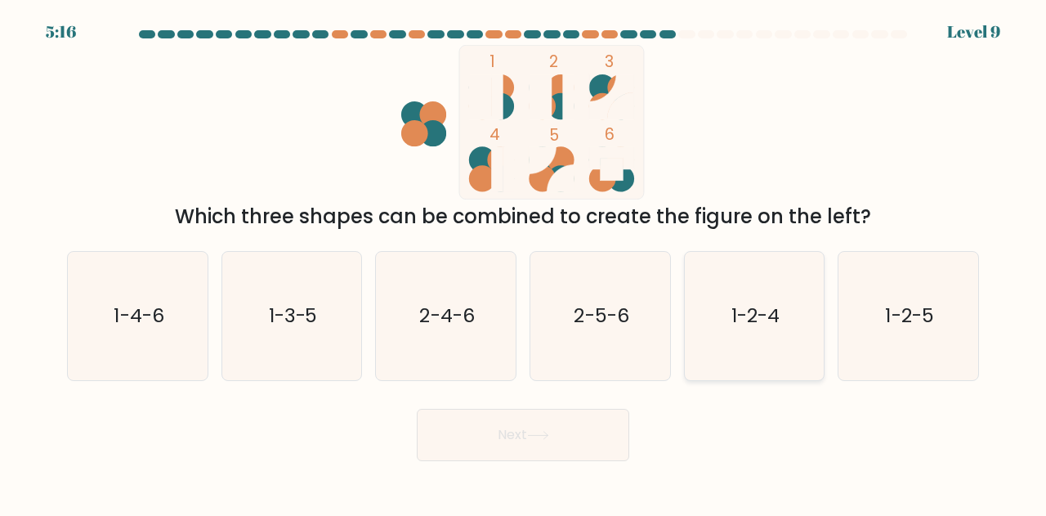
click at [747, 298] on icon "1-2-4" at bounding box center [755, 316] width 128 height 128
click at [524, 262] on input "e. 1-2-4" at bounding box center [523, 260] width 1 height 4
radio input "true"
click at [556, 419] on button "Next" at bounding box center [523, 435] width 213 height 52
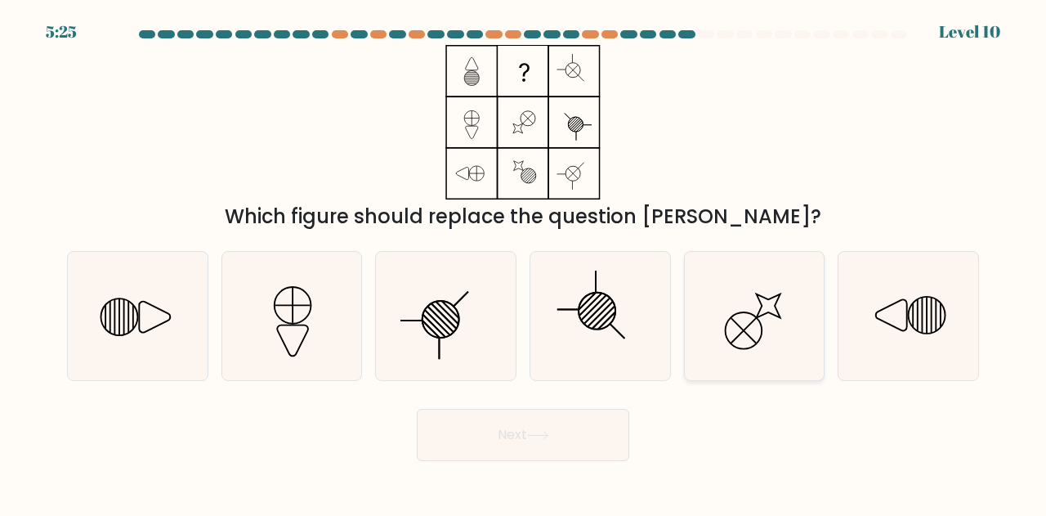
click at [710, 295] on icon at bounding box center [755, 316] width 128 height 128
click at [524, 262] on input "e." at bounding box center [523, 260] width 1 height 4
radio input "true"
click at [538, 414] on button "Next" at bounding box center [523, 435] width 213 height 52
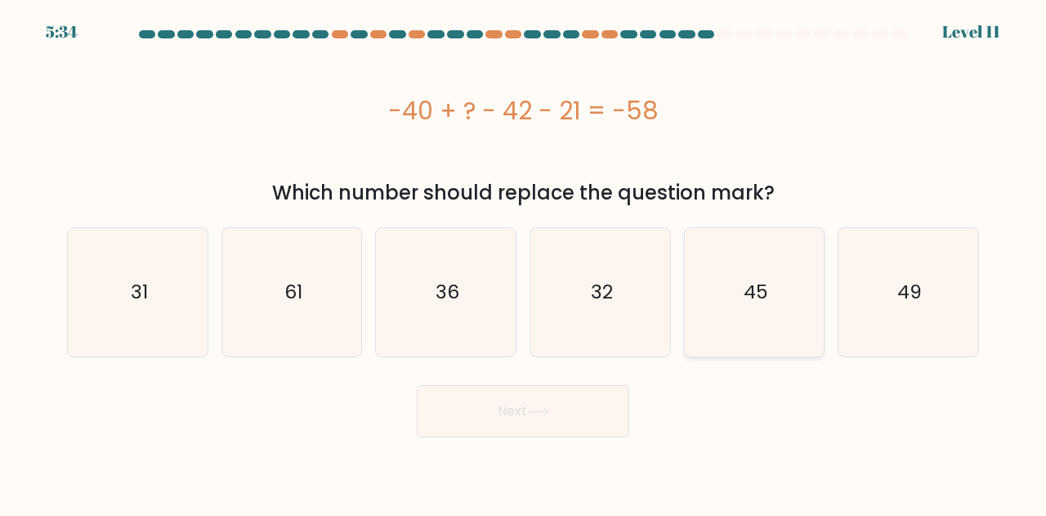
click at [751, 274] on icon "45" at bounding box center [755, 292] width 128 height 128
click at [524, 262] on input "e. 45" at bounding box center [523, 260] width 1 height 4
radio input "true"
click at [493, 424] on button "Next" at bounding box center [523, 411] width 213 height 52
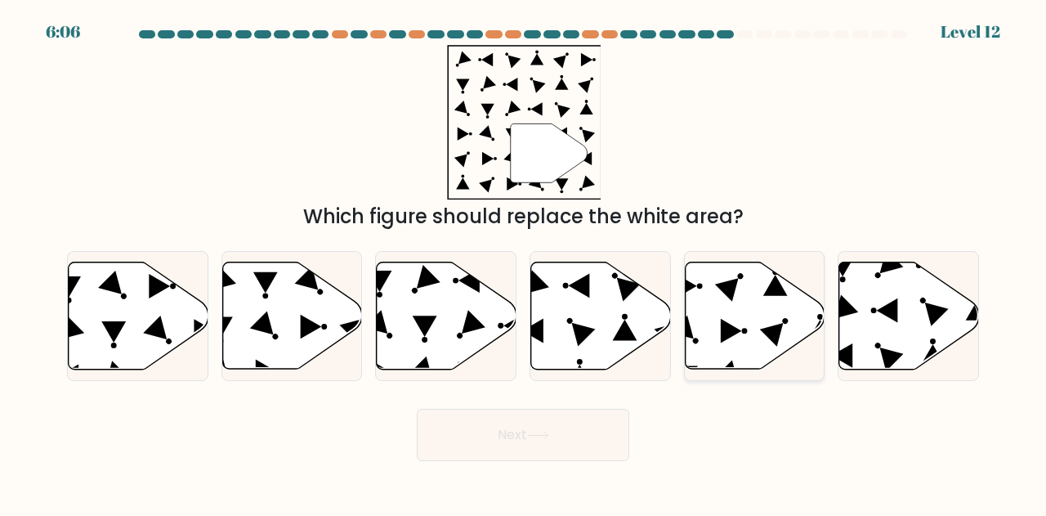
click at [706, 308] on icon at bounding box center [755, 315] width 140 height 107
click at [524, 262] on input "e." at bounding box center [523, 260] width 1 height 4
radio input "true"
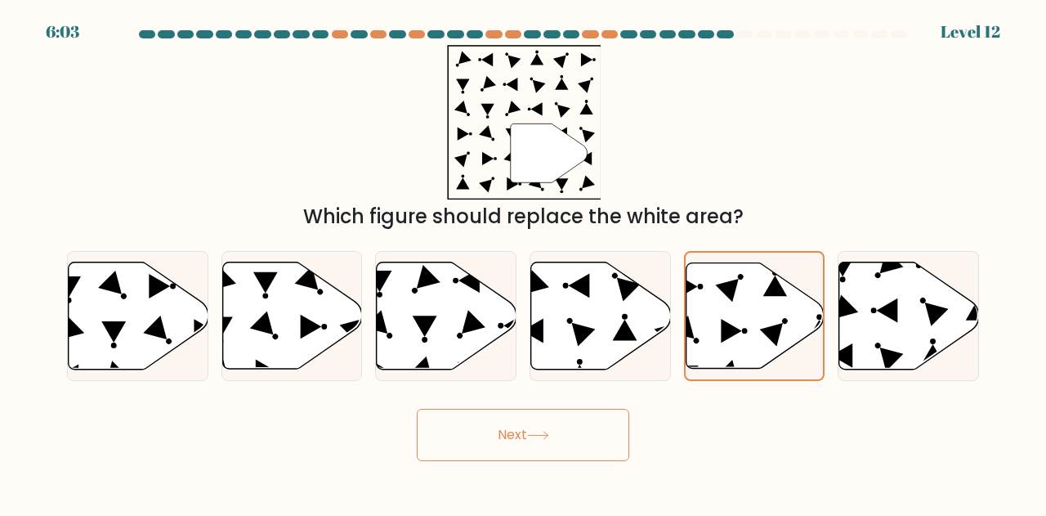
click at [579, 431] on button "Next" at bounding box center [523, 435] width 213 height 52
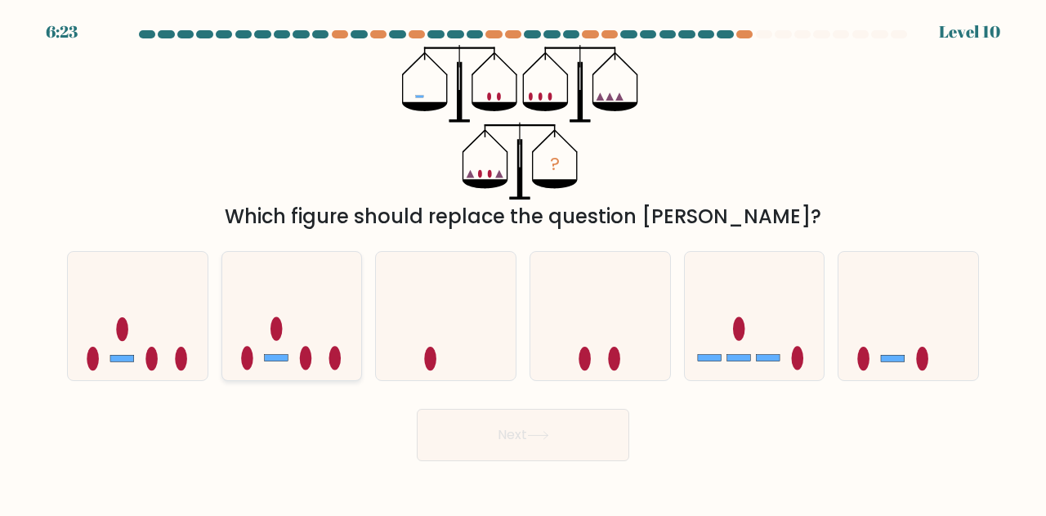
click at [283, 349] on icon at bounding box center [292, 315] width 140 height 115
click at [523, 262] on input "b." at bounding box center [523, 260] width 1 height 4
radio input "true"
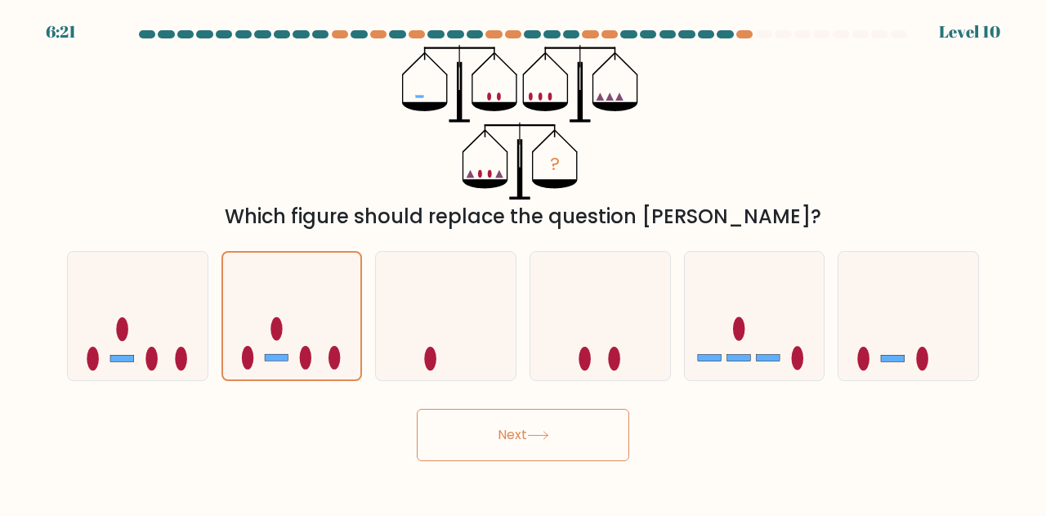
click at [493, 431] on button "Next" at bounding box center [523, 435] width 213 height 52
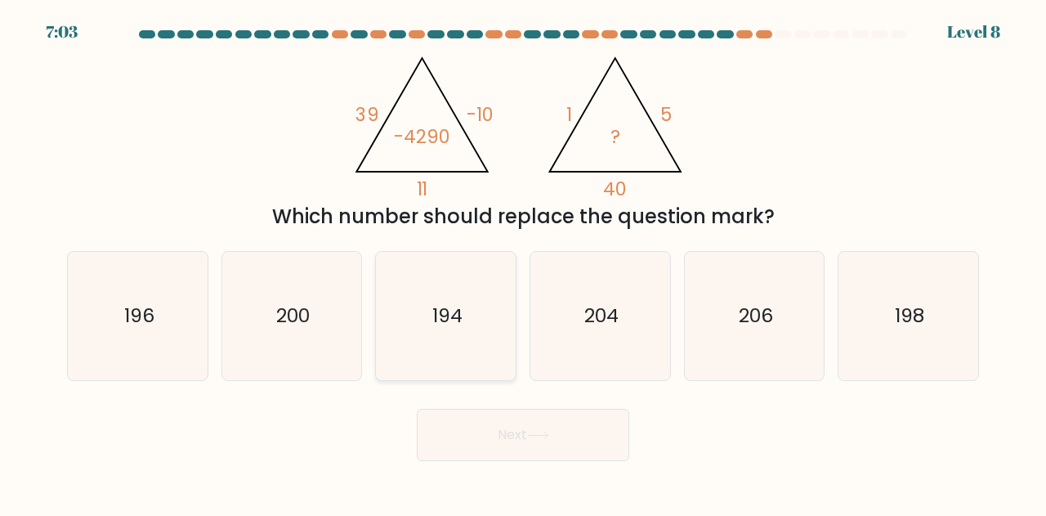
click at [464, 302] on icon "194" at bounding box center [446, 316] width 128 height 128
click at [523, 262] on input "c. 194" at bounding box center [523, 260] width 1 height 4
radio input "true"
click at [612, 329] on icon "204" at bounding box center [600, 316] width 128 height 128
click at [524, 262] on input "d. 204" at bounding box center [523, 260] width 1 height 4
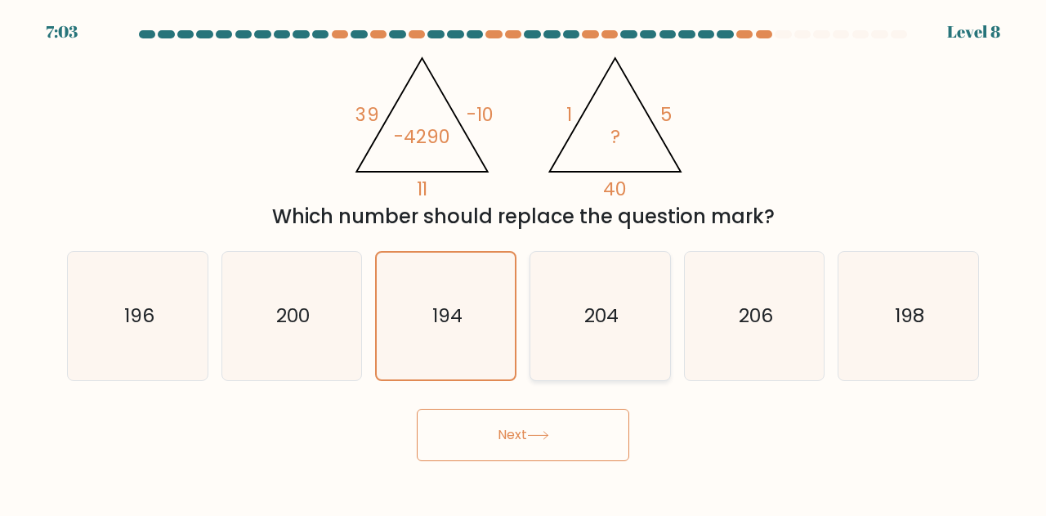
radio input "true"
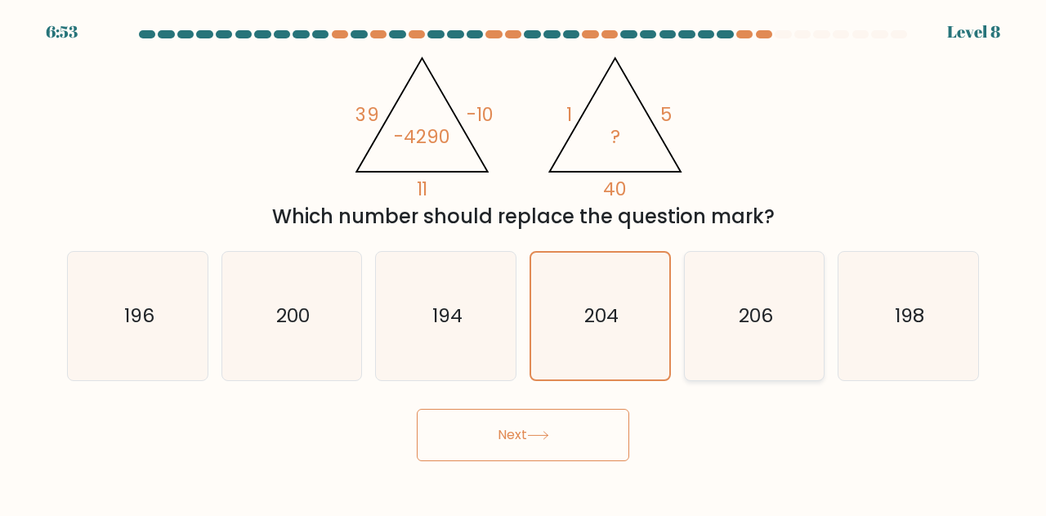
drag, startPoint x: 840, startPoint y: 298, endPoint x: 821, endPoint y: 302, distance: 19.2
click at [839, 298] on div "198" at bounding box center [908, 316] width 141 height 130
click at [524, 262] on input "f. 198" at bounding box center [523, 260] width 1 height 4
radio input "true"
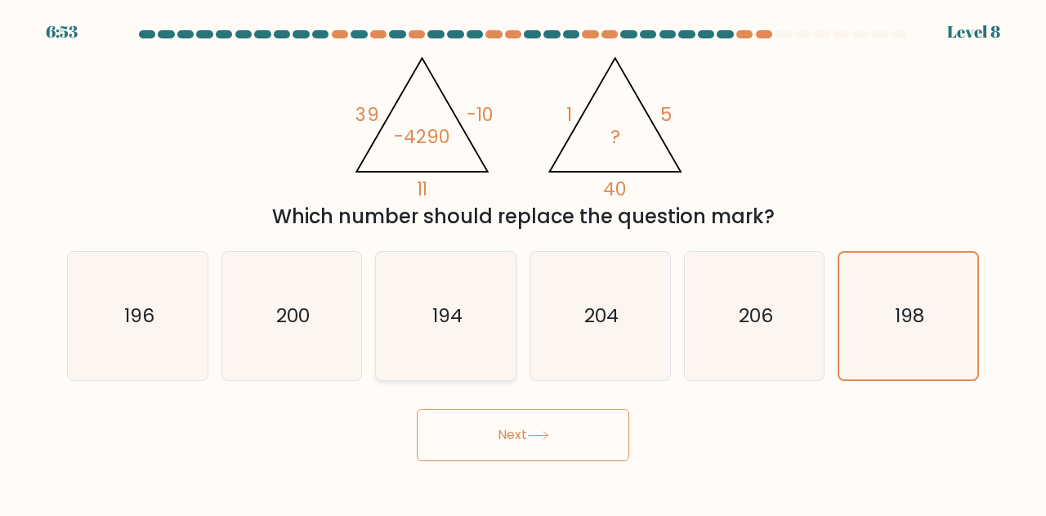
drag, startPoint x: 590, startPoint y: 320, endPoint x: 512, endPoint y: 292, distance: 83.3
click at [590, 318] on text "204" at bounding box center [602, 315] width 34 height 27
click at [524, 262] on input "d. 204" at bounding box center [523, 260] width 1 height 4
radio input "true"
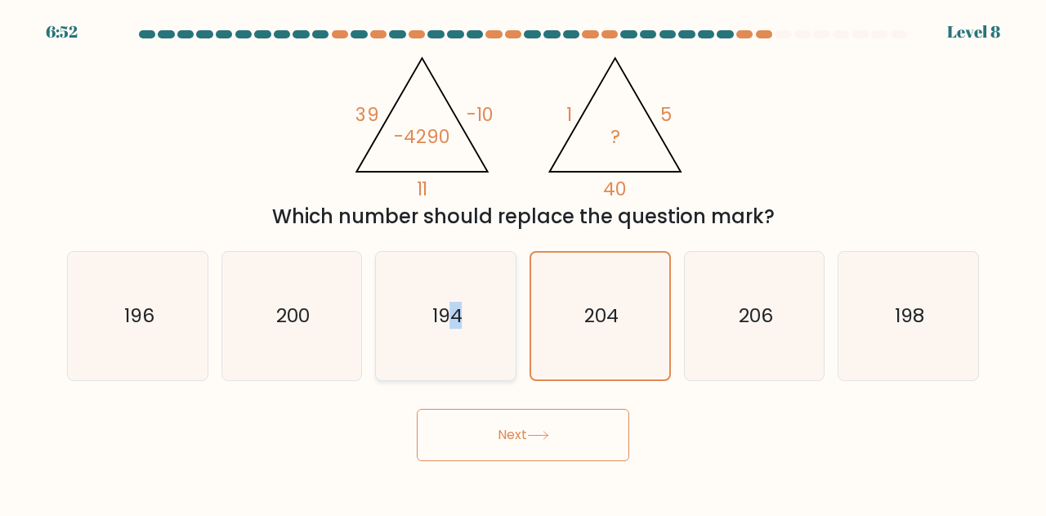
click at [456, 307] on text "194" at bounding box center [447, 315] width 30 height 27
click at [513, 348] on div "194" at bounding box center [445, 316] width 141 height 130
click at [523, 262] on input "c. 194" at bounding box center [523, 260] width 1 height 4
radio input "true"
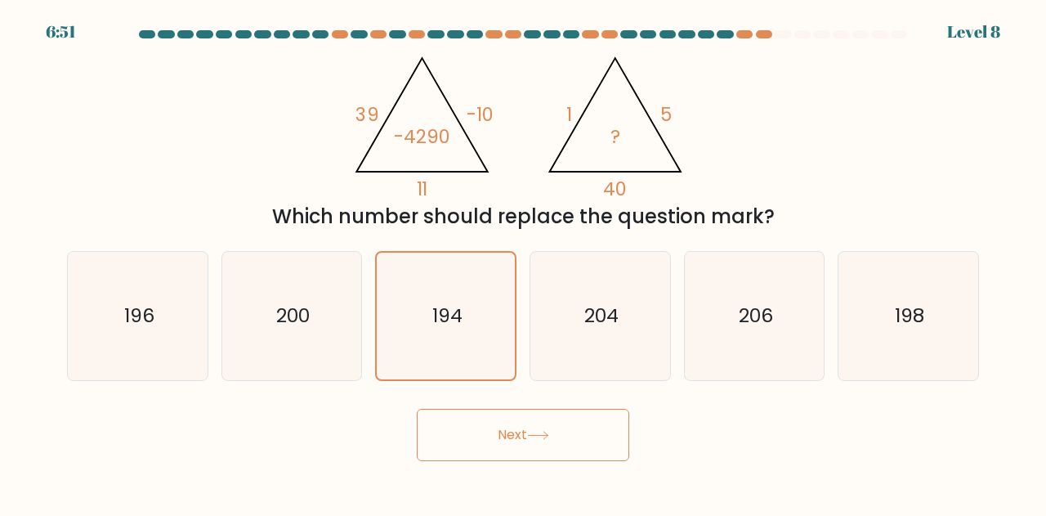
click at [535, 436] on icon at bounding box center [538, 435] width 22 height 9
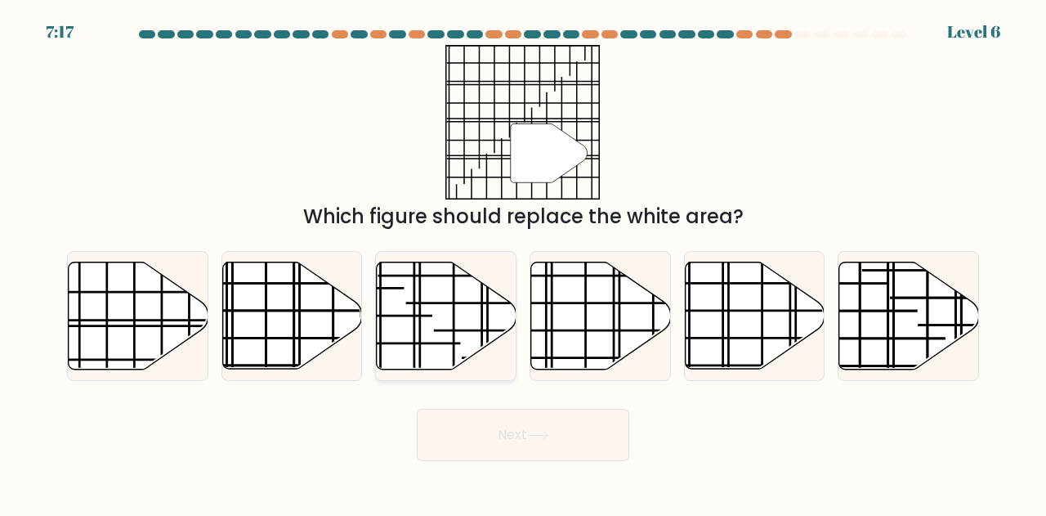
click at [422, 298] on icon at bounding box center [447, 315] width 140 height 107
click at [523, 262] on input "c." at bounding box center [523, 260] width 1 height 4
radio input "true"
click at [300, 325] on line at bounding box center [300, 258] width 0 height 279
click at [523, 262] on input "b." at bounding box center [523, 260] width 1 height 4
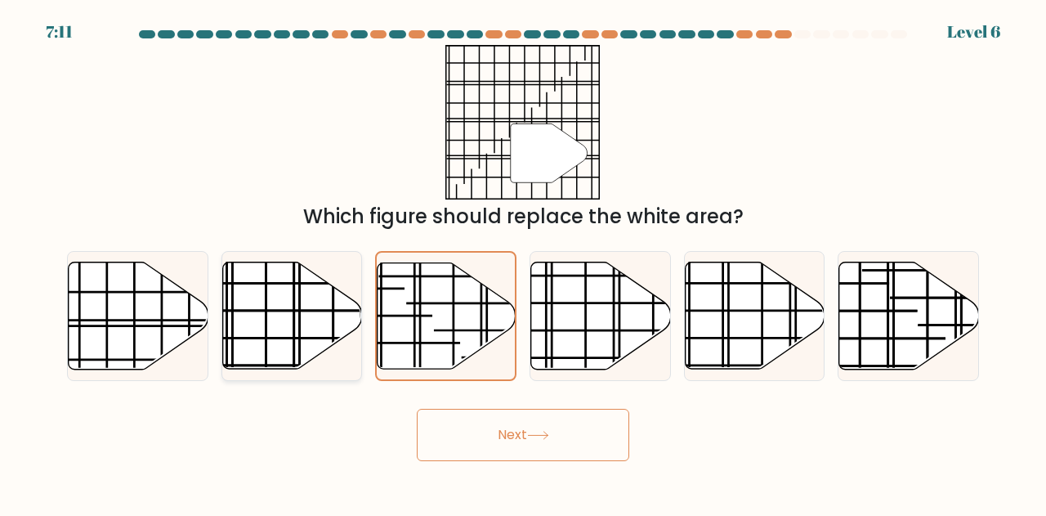
radio input "true"
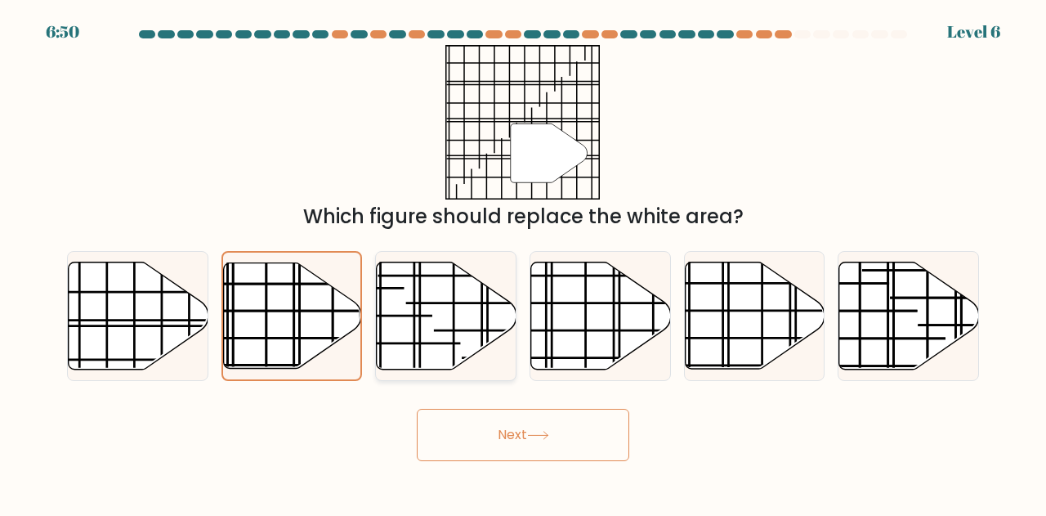
click at [440, 303] on line at bounding box center [517, 303] width 223 height 0
click at [523, 262] on input "c." at bounding box center [523, 260] width 1 height 4
radio input "true"
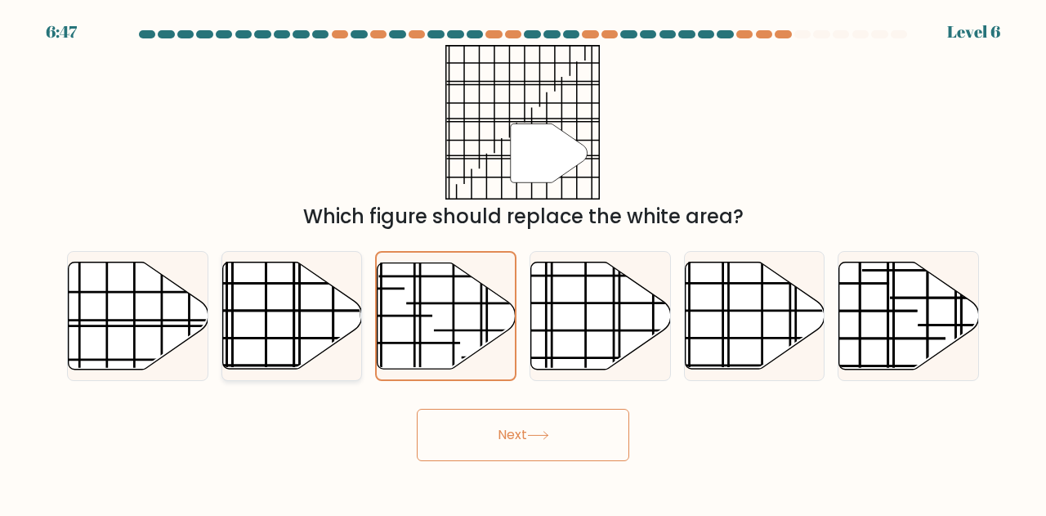
click at [304, 307] on icon at bounding box center [292, 315] width 140 height 107
click at [523, 262] on input "b." at bounding box center [523, 260] width 1 height 4
radio input "true"
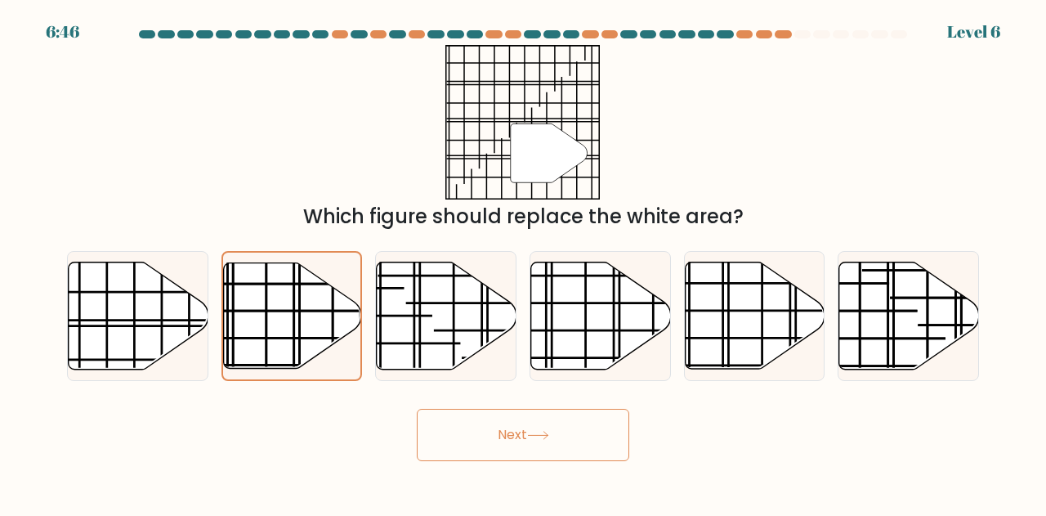
click at [556, 449] on button "Next" at bounding box center [523, 435] width 213 height 52
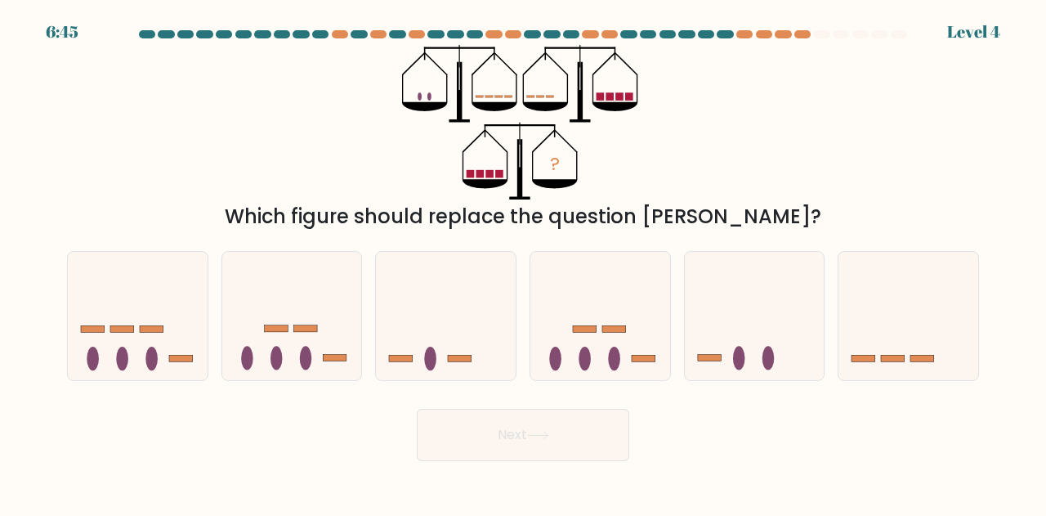
click at [550, 423] on button "Next" at bounding box center [523, 435] width 213 height 52
click at [679, 105] on div "? Which figure should replace the question mark?" at bounding box center [523, 138] width 932 height 186
click at [879, 301] on icon at bounding box center [909, 315] width 140 height 115
click at [524, 262] on input "f." at bounding box center [523, 260] width 1 height 4
radio input "true"
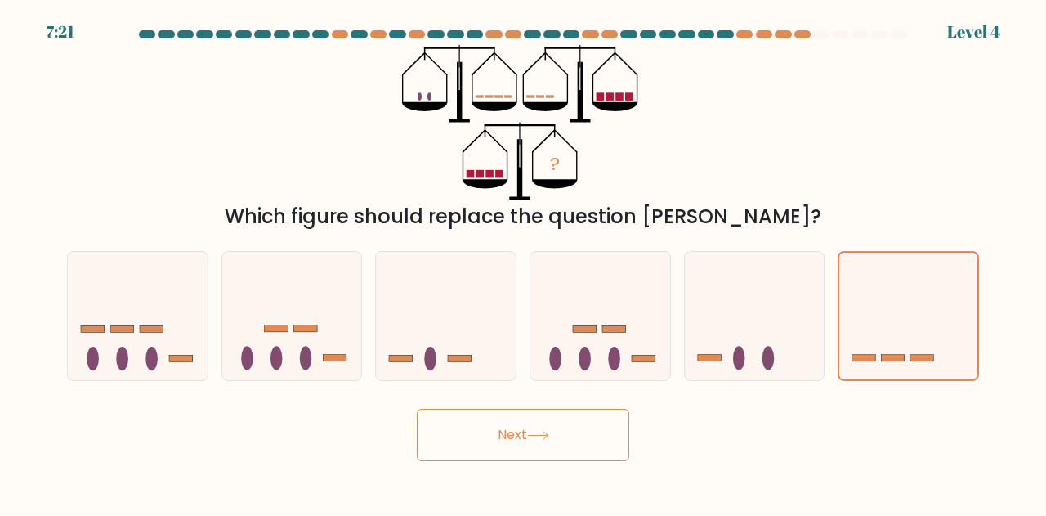
click at [576, 428] on button "Next" at bounding box center [523, 435] width 213 height 52
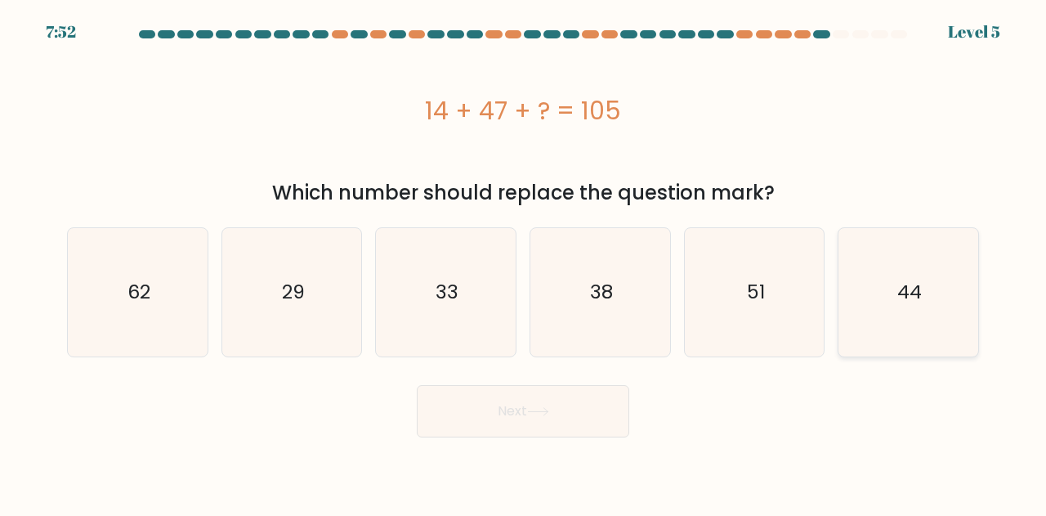
click at [953, 258] on icon "44" at bounding box center [908, 292] width 128 height 128
click at [524, 258] on input "f. 44" at bounding box center [523, 260] width 1 height 4
radio input "true"
click at [571, 416] on button "Next" at bounding box center [523, 411] width 213 height 52
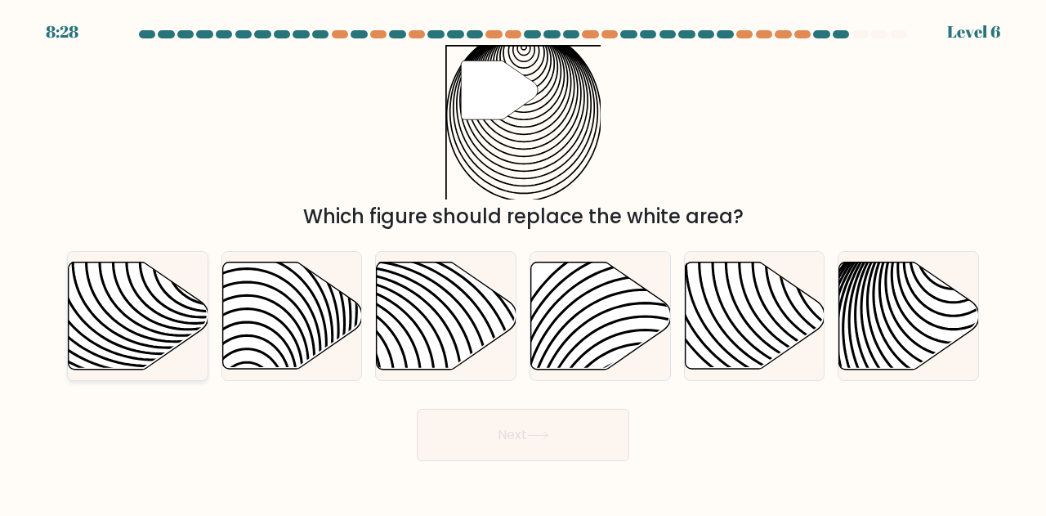
click at [148, 316] on icon at bounding box center [139, 315] width 140 height 107
click at [523, 262] on input "a." at bounding box center [523, 260] width 1 height 4
radio input "true"
click at [899, 321] on icon at bounding box center [910, 315] width 140 height 107
click at [524, 262] on input "f." at bounding box center [523, 260] width 1 height 4
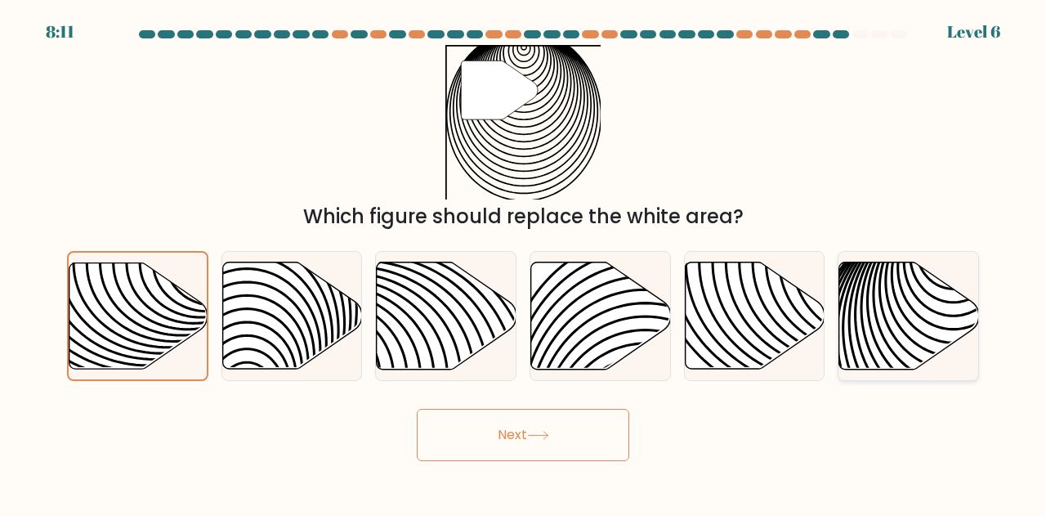
radio input "true"
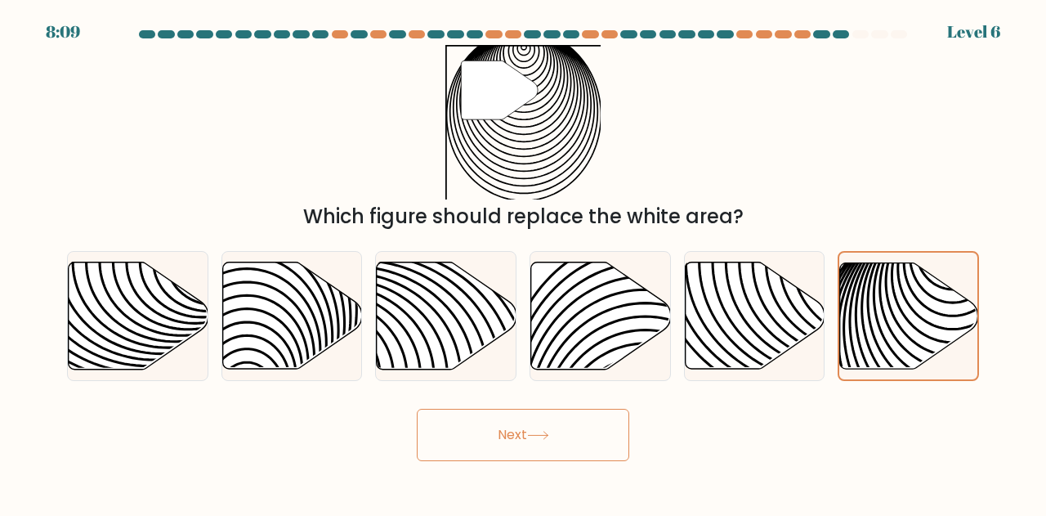
click at [520, 432] on button "Next" at bounding box center [523, 435] width 213 height 52
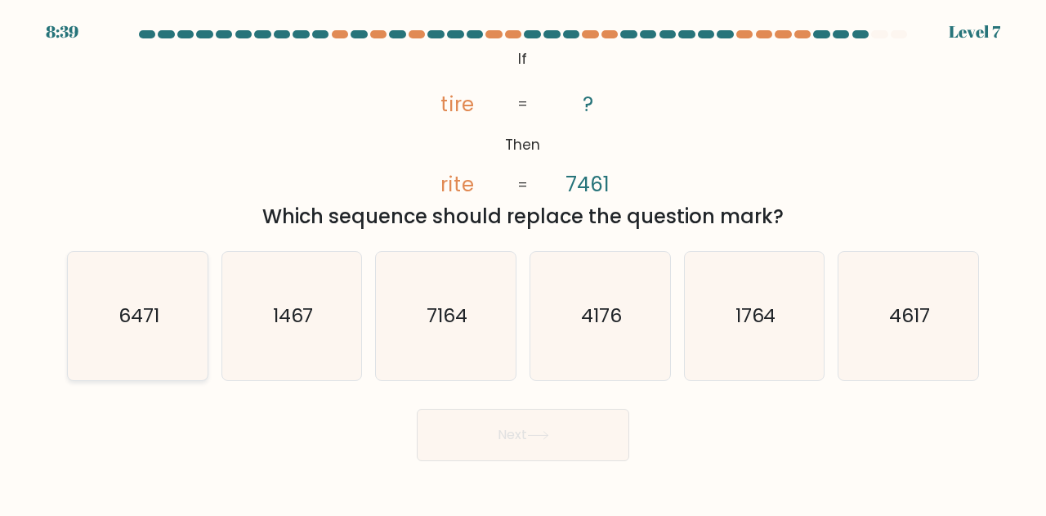
click at [123, 327] on text "6471" at bounding box center [139, 315] width 41 height 27
click at [523, 262] on input "a. 6471" at bounding box center [523, 260] width 1 height 4
radio input "true"
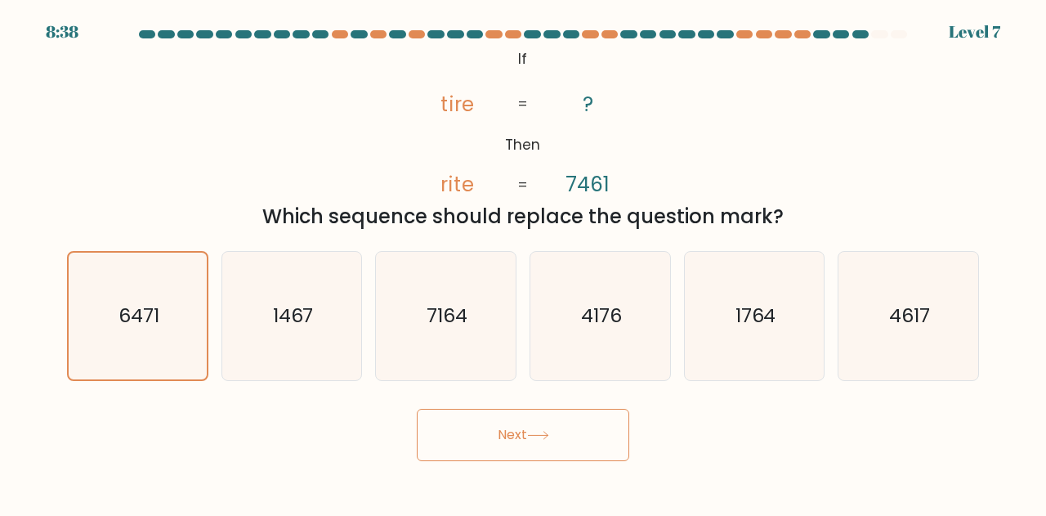
click at [504, 428] on button "Next" at bounding box center [523, 435] width 213 height 52
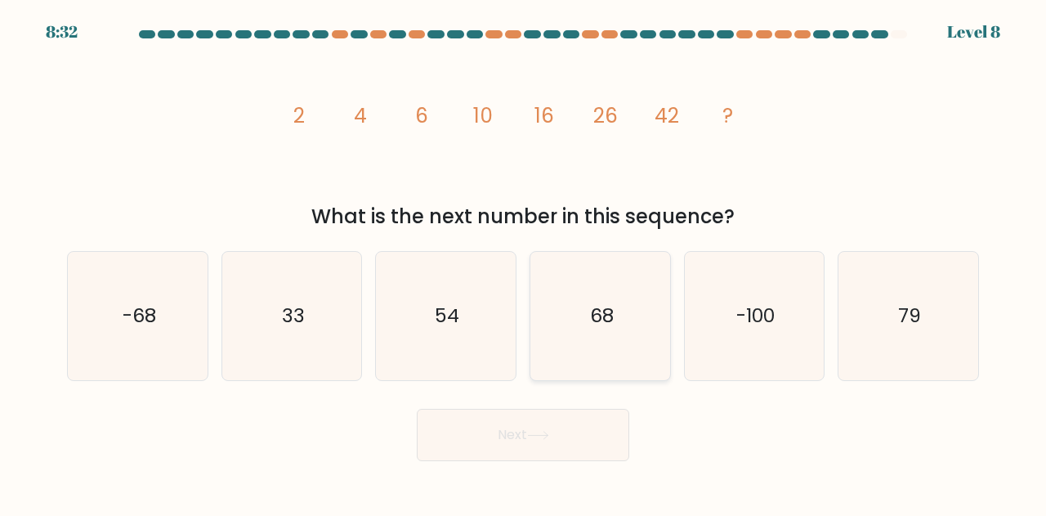
click at [621, 261] on icon "68" at bounding box center [600, 316] width 128 height 128
click at [524, 261] on input "d. 68" at bounding box center [523, 260] width 1 height 4
radio input "true"
click at [566, 436] on button "Next" at bounding box center [523, 435] width 213 height 52
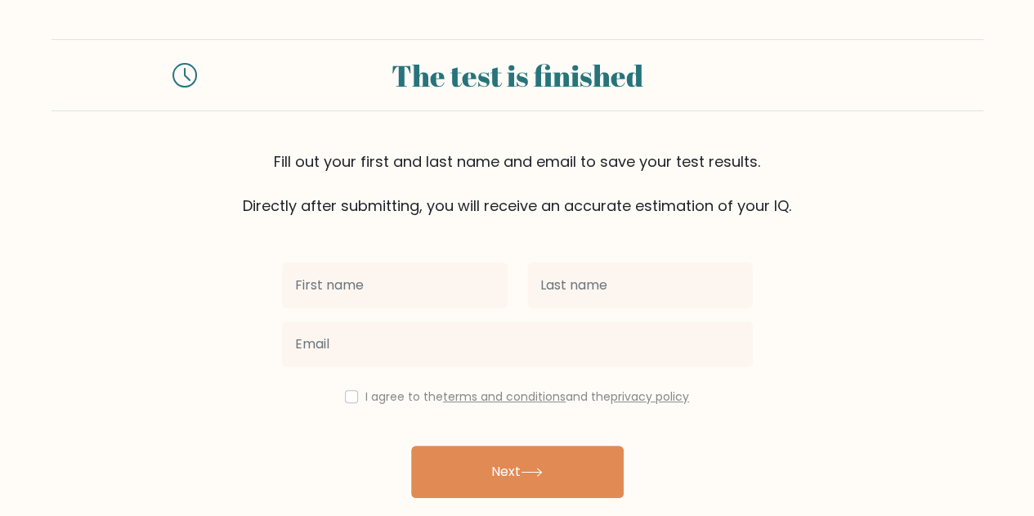
click at [442, 285] on input "text" at bounding box center [395, 285] width 226 height 46
type input "Jaymar"
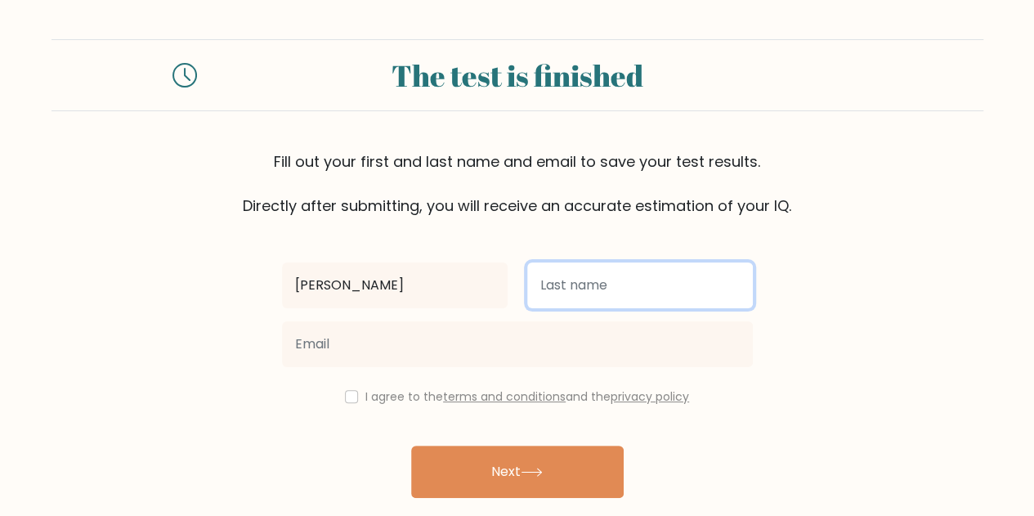
click at [582, 285] on input "text" at bounding box center [640, 285] width 226 height 46
type input "Montealto"
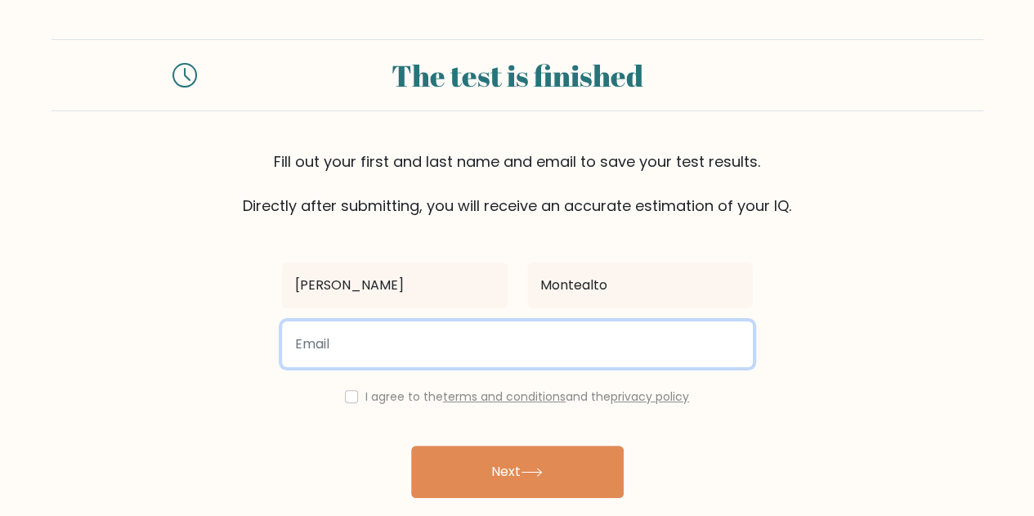
click at [489, 339] on input "email" at bounding box center [517, 344] width 471 height 46
type input "peaknoirjay@gmail.com"
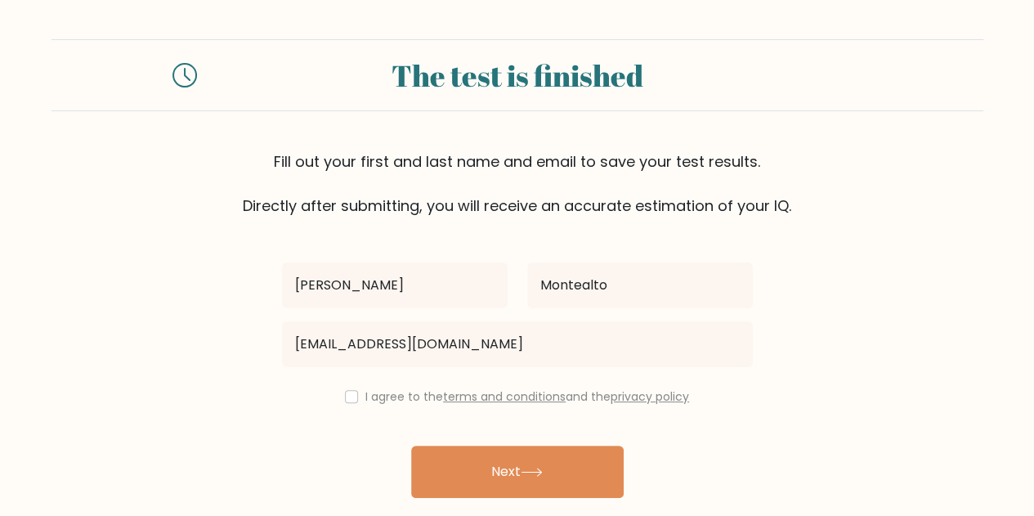
click at [357, 398] on div "I agree to the terms and conditions and the privacy policy" at bounding box center [517, 397] width 491 height 20
click at [356, 392] on div "I agree to the terms and conditions and the privacy policy" at bounding box center [517, 397] width 491 height 20
click at [353, 396] on input "checkbox" at bounding box center [351, 396] width 13 height 13
checkbox input "true"
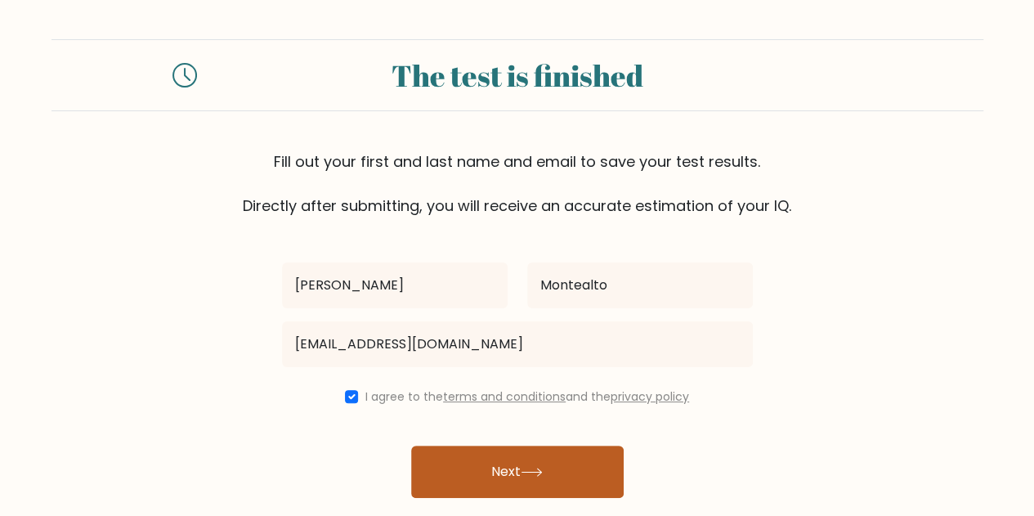
click at [481, 467] on button "Next" at bounding box center [517, 472] width 213 height 52
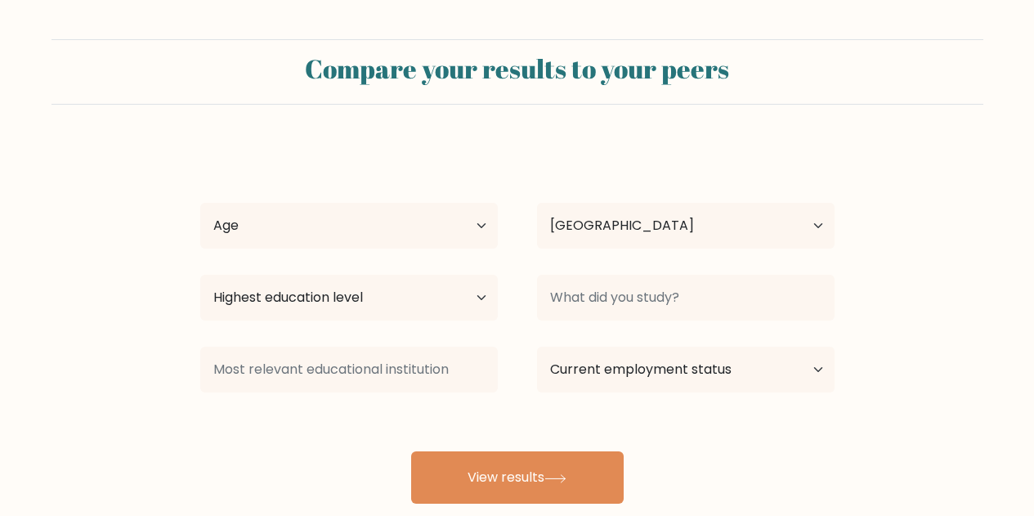
select select "PH"
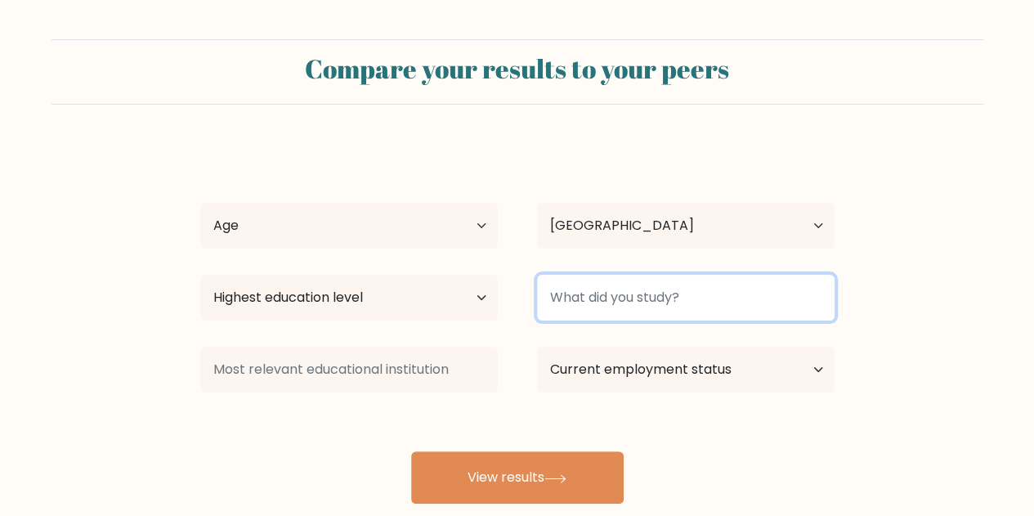
click at [619, 295] on input at bounding box center [686, 298] width 298 height 46
click at [605, 295] on input at bounding box center [686, 298] width 298 height 46
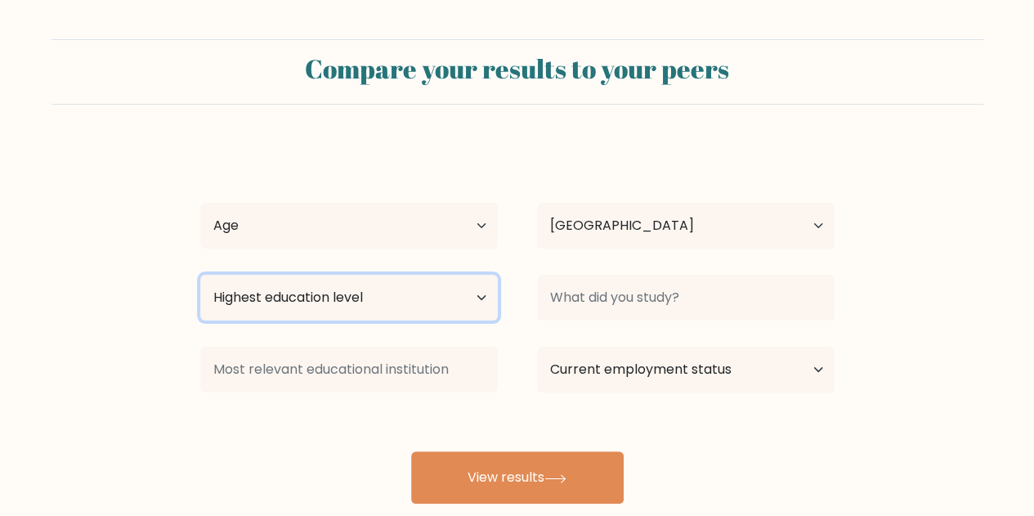
click at [409, 307] on select "Highest education level No schooling Primary Lower Secondary Upper Secondary Oc…" at bounding box center [349, 298] width 298 height 46
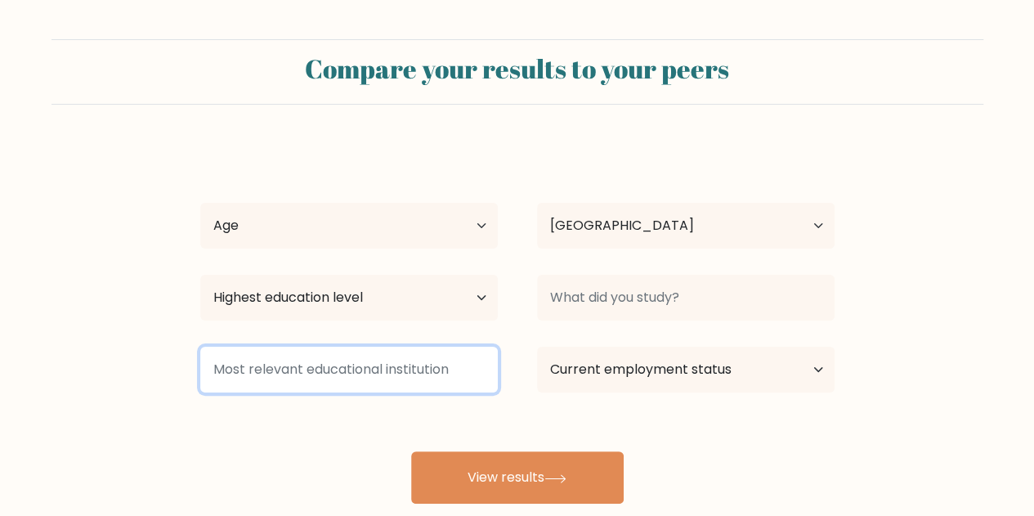
click at [220, 347] on input at bounding box center [349, 370] width 298 height 46
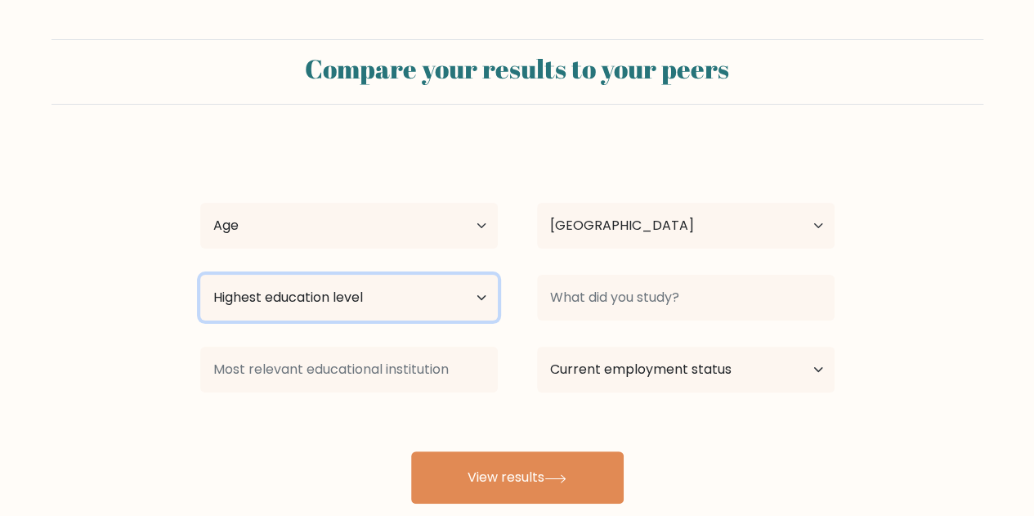
click at [333, 311] on select "Highest education level No schooling Primary Lower Secondary Upper Secondary Oc…" at bounding box center [349, 298] width 298 height 46
select select "upper_secondary"
click at [200, 275] on select "Highest education level No schooling Primary Lower Secondary Upper Secondary Oc…" at bounding box center [349, 298] width 298 height 46
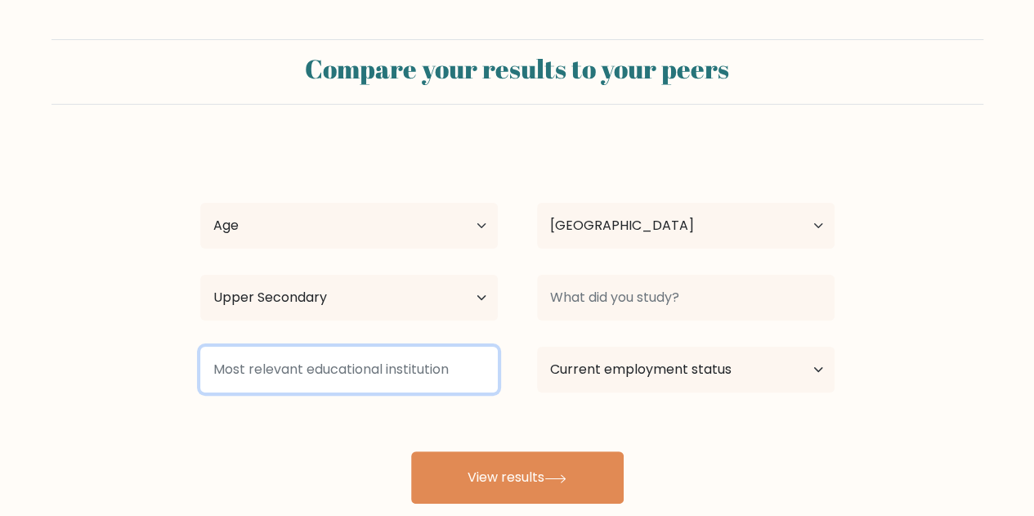
click at [351, 370] on input at bounding box center [349, 370] width 298 height 46
click at [365, 364] on input at bounding box center [349, 370] width 298 height 46
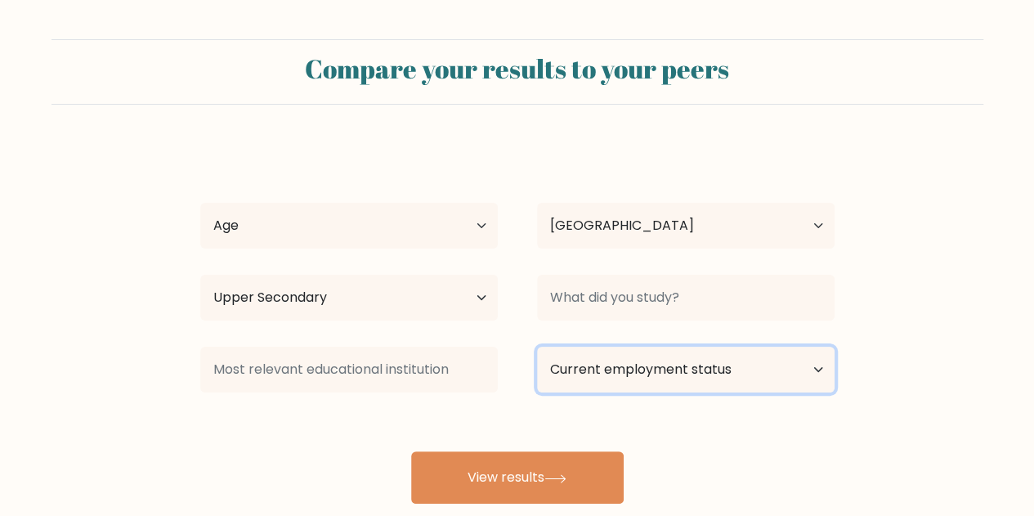
click at [631, 365] on select "Current employment status Employed Student Retired Other / prefer not to answer" at bounding box center [686, 370] width 298 height 46
select select "student"
click at [537, 347] on select "Current employment status Employed Student Retired Other / prefer not to answer" at bounding box center [686, 370] width 298 height 46
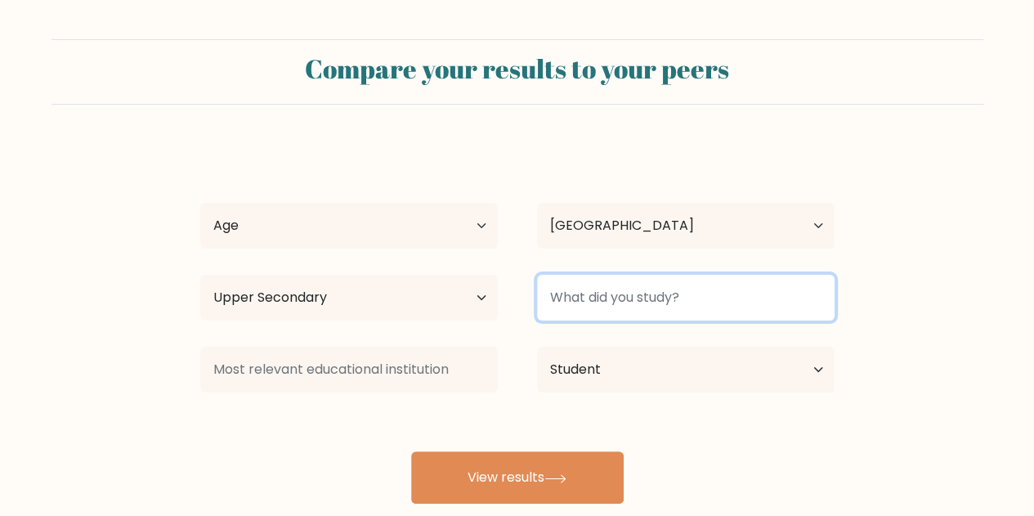
click at [625, 289] on input at bounding box center [686, 298] width 298 height 46
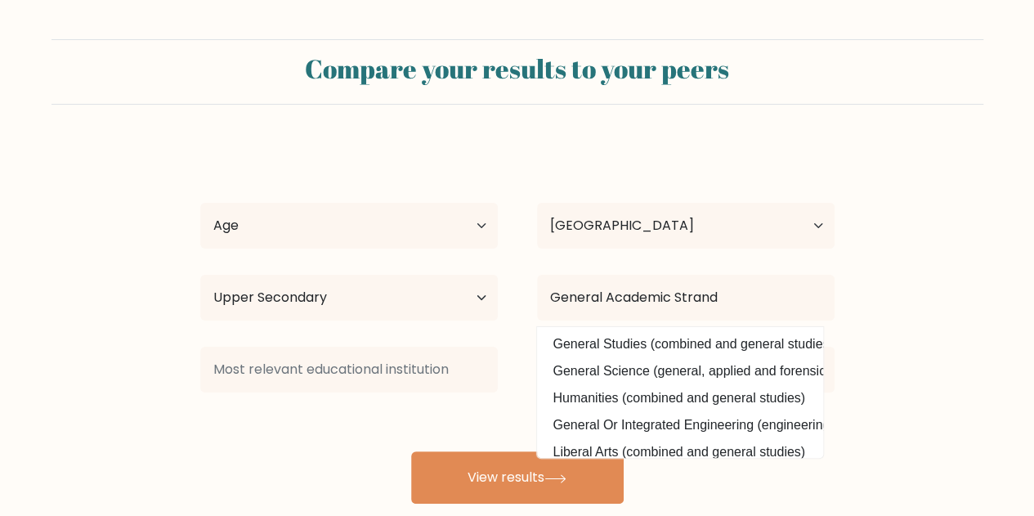
click at [992, 343] on form "Compare your results to your peers Jaymar Montealto Age Under 18 years old 18-2…" at bounding box center [517, 271] width 1034 height 464
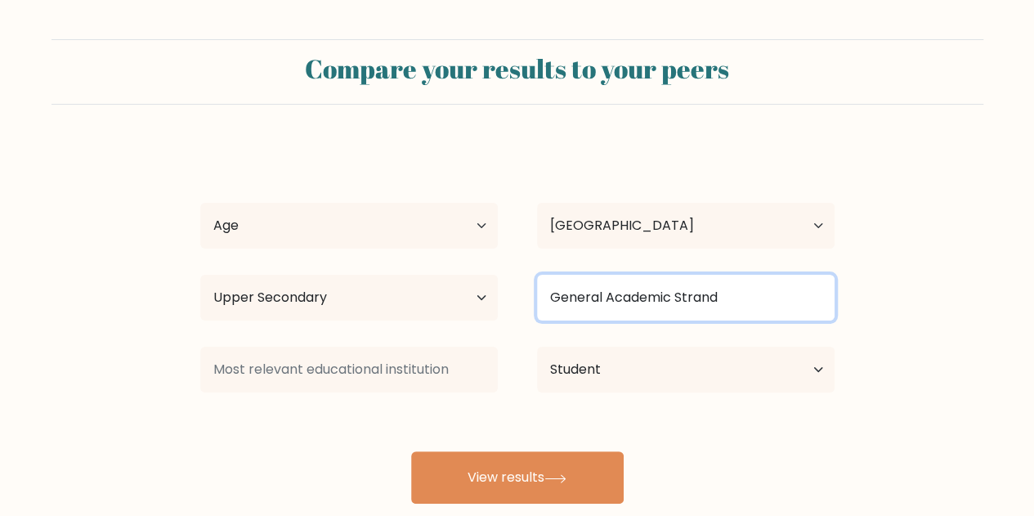
click at [782, 311] on input "General Academic Strand" at bounding box center [686, 298] width 298 height 46
click at [731, 309] on input "General Academic Strand" at bounding box center [686, 298] width 298 height 46
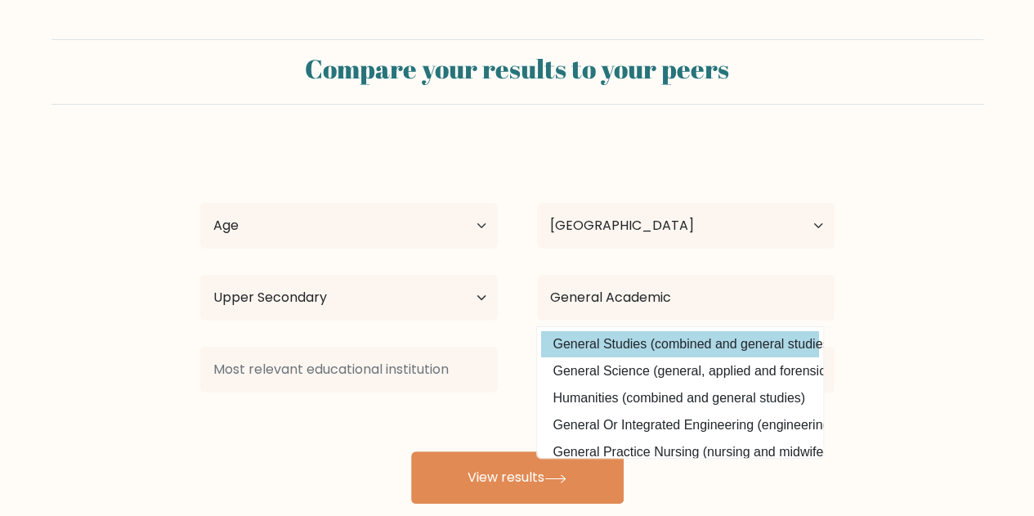
type input "General Studies"
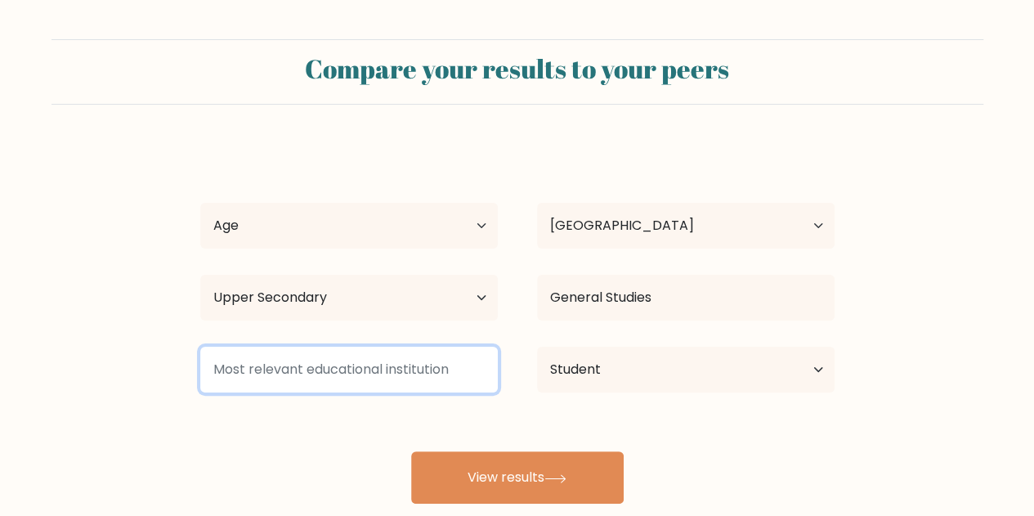
click at [391, 360] on input at bounding box center [349, 370] width 298 height 46
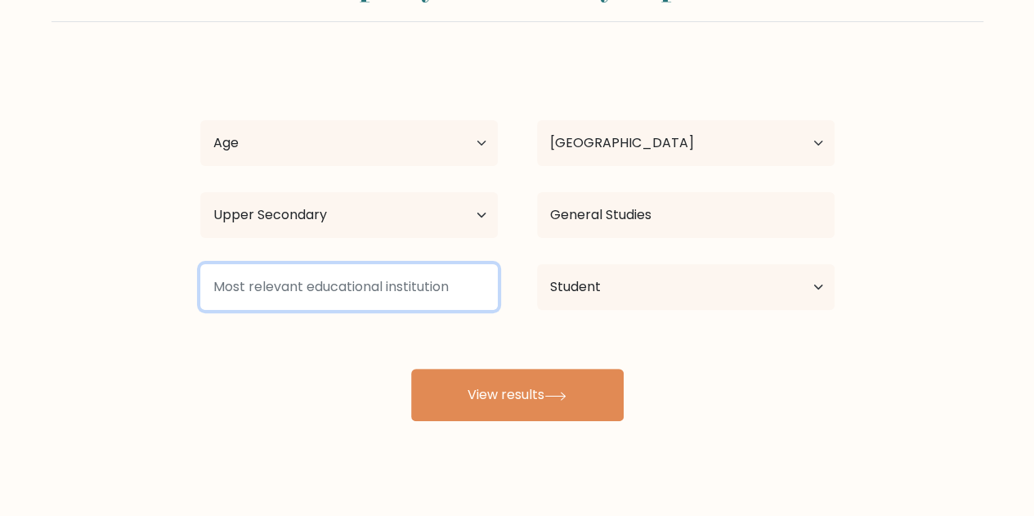
scroll to position [95, 0]
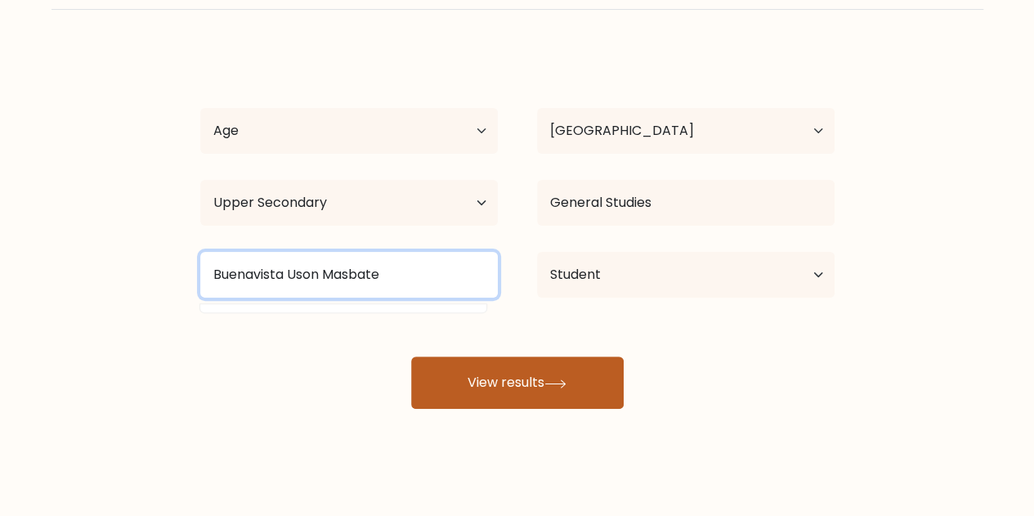
type input "Buenavista Uson Masbate"
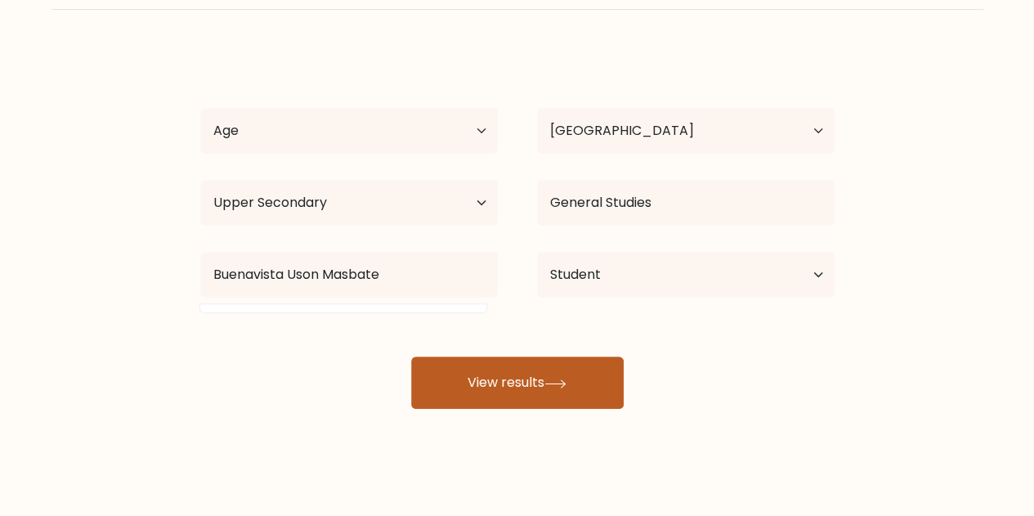
click at [572, 406] on button "View results" at bounding box center [517, 382] width 213 height 52
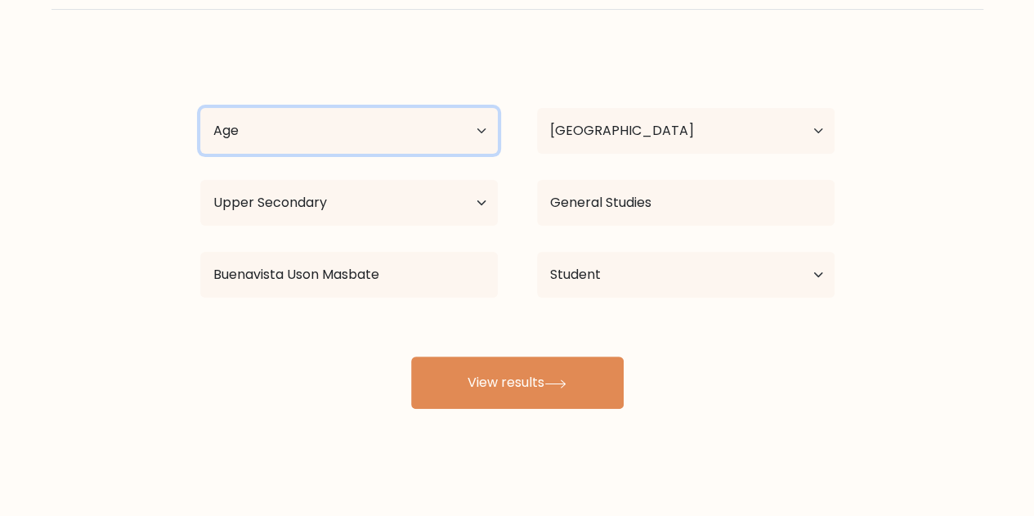
click at [379, 128] on select "Age Under 18 years old 18-24 years old 25-34 years old 35-44 years old 45-54 ye…" at bounding box center [349, 131] width 298 height 46
select select "18_24"
click at [200, 108] on select "Age Under 18 years old 18-24 years old 25-34 years old 35-44 years old 45-54 ye…" at bounding box center [349, 131] width 298 height 46
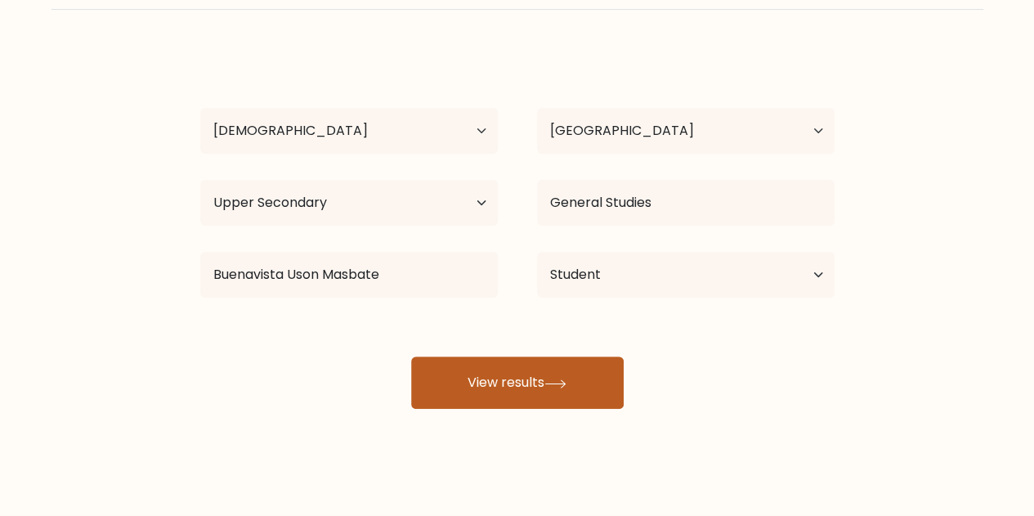
click at [504, 387] on button "View results" at bounding box center [517, 382] width 213 height 52
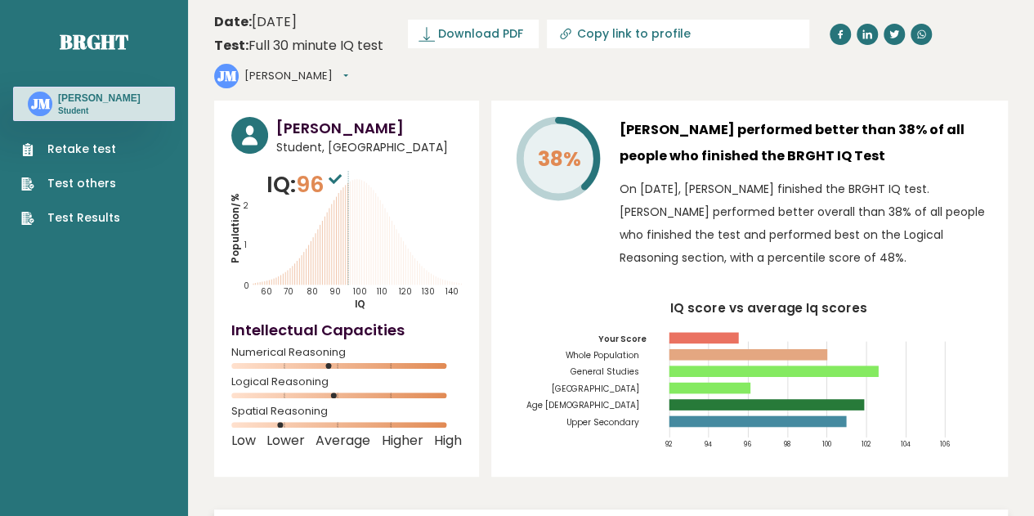
click at [334, 167] on sup at bounding box center [335, 178] width 21 height 23
click at [335, 174] on icon at bounding box center [335, 179] width 13 height 10
